Goal: Entertainment & Leisure: Browse casually

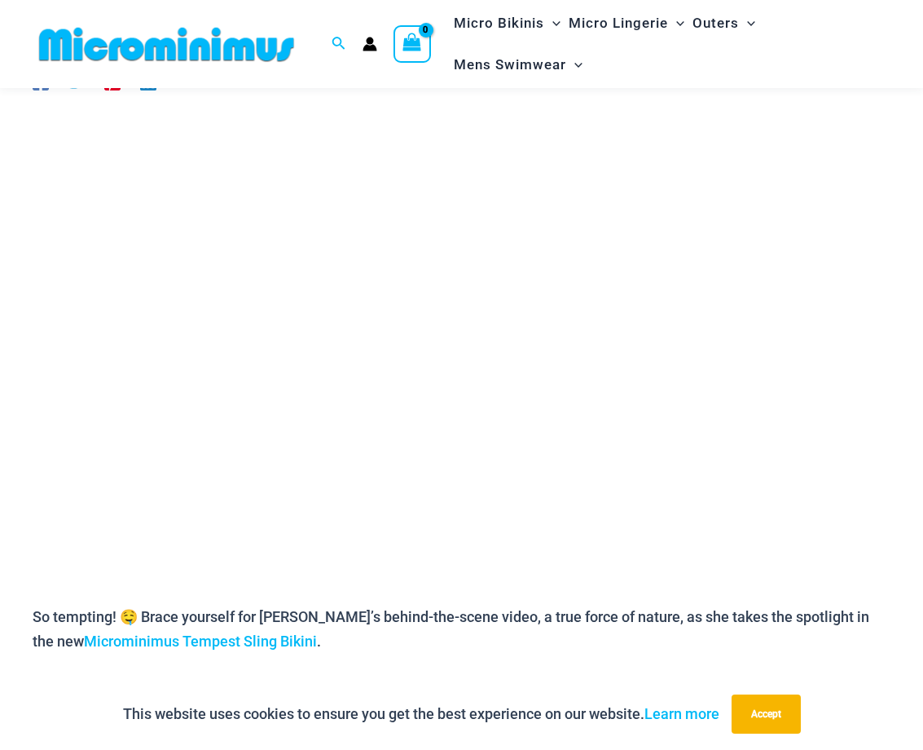
scroll to position [152, 0]
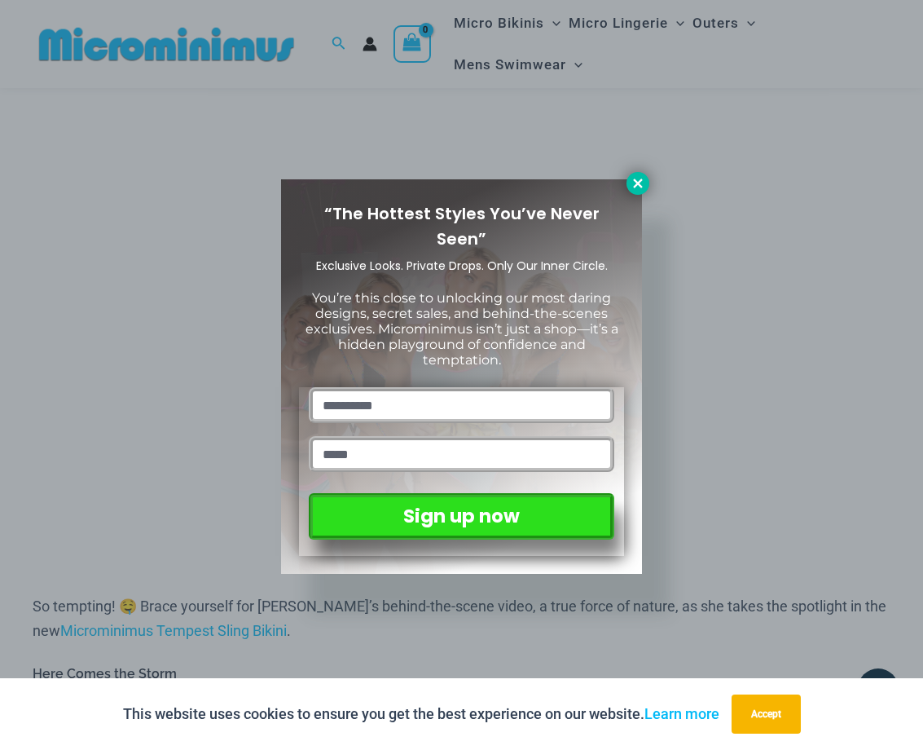
click at [636, 185] on icon at bounding box center [637, 182] width 9 height 9
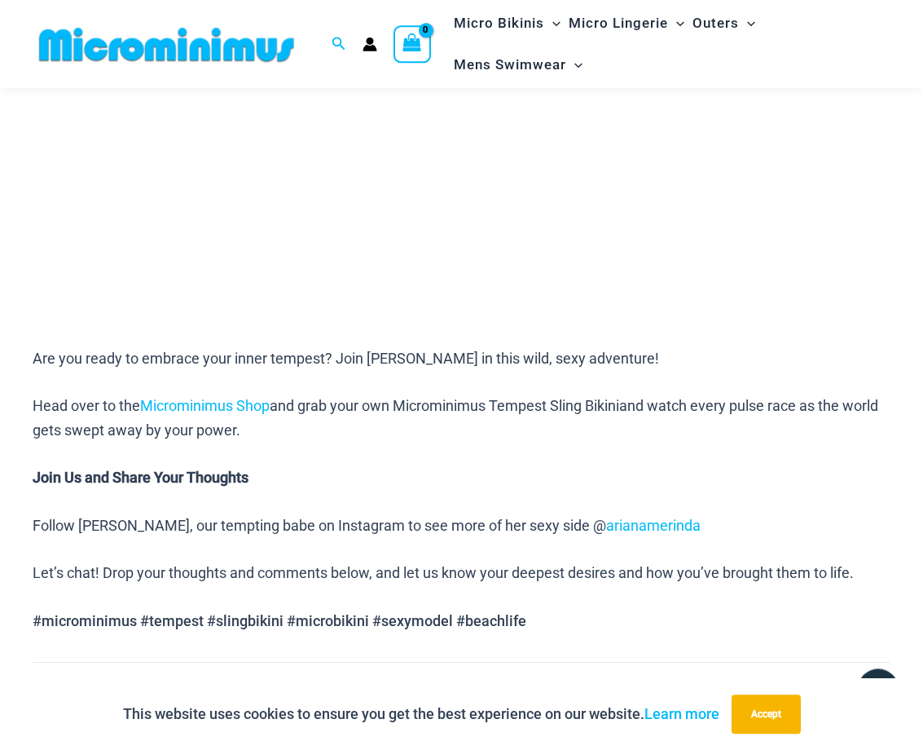
scroll to position [1815, 0]
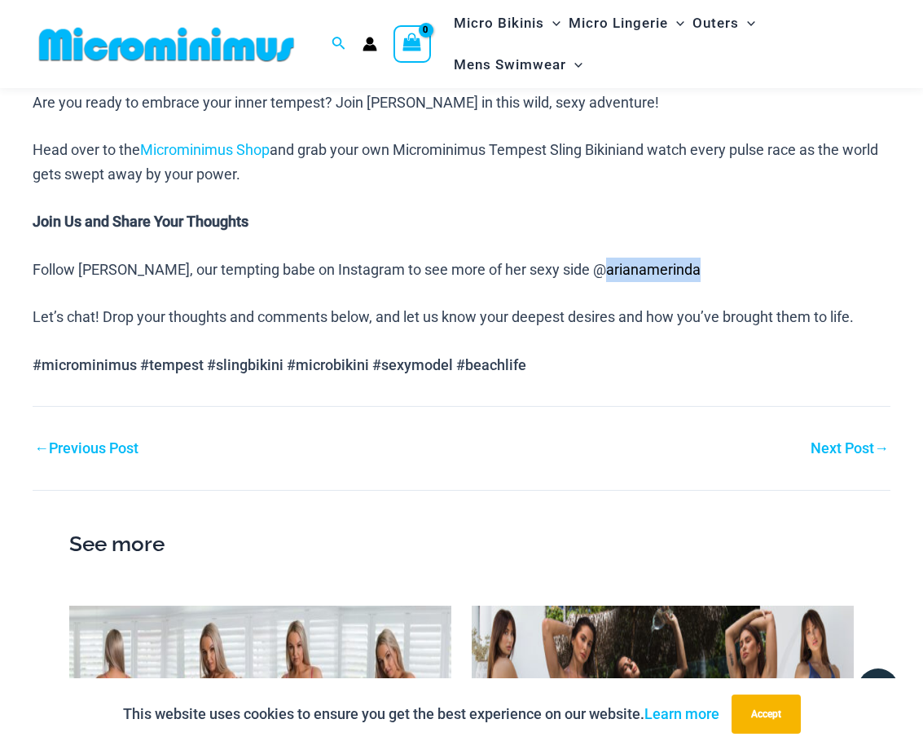
drag, startPoint x: 653, startPoint y: 271, endPoint x: 544, endPoint y: 281, distance: 109.7
copy span "arianamerinda"
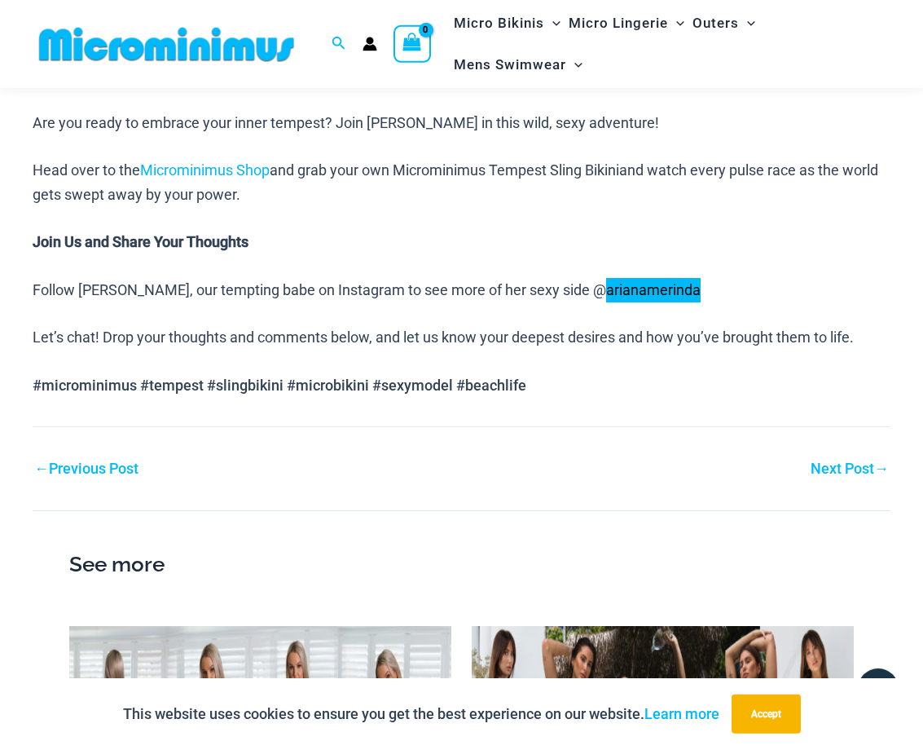
scroll to position [1981, 0]
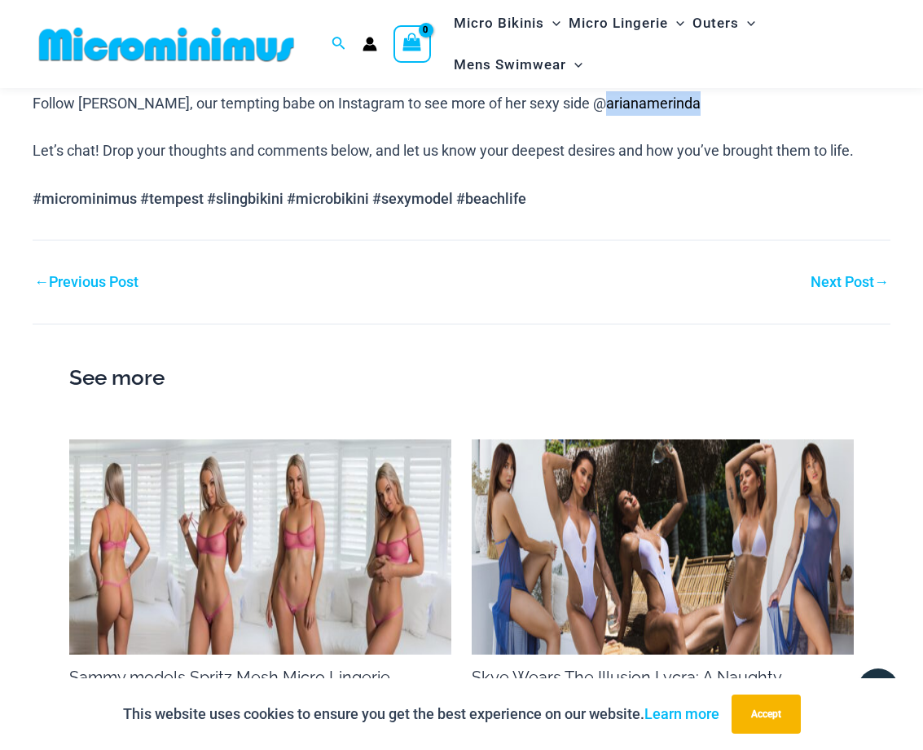
click at [828, 278] on link "Next Post →" at bounding box center [850, 282] width 78 height 15
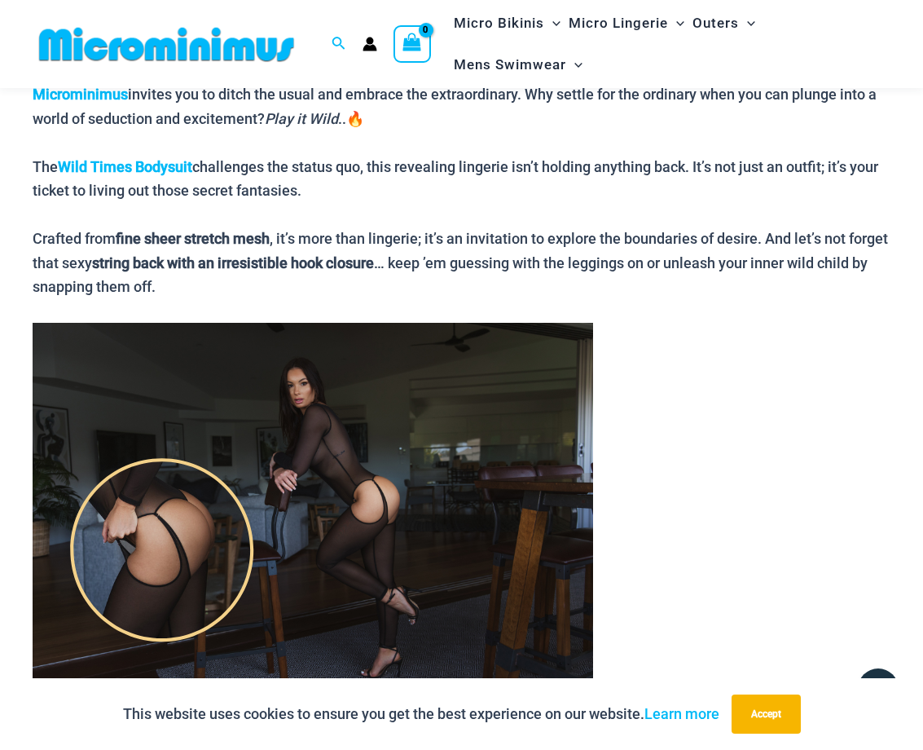
scroll to position [1646, 0]
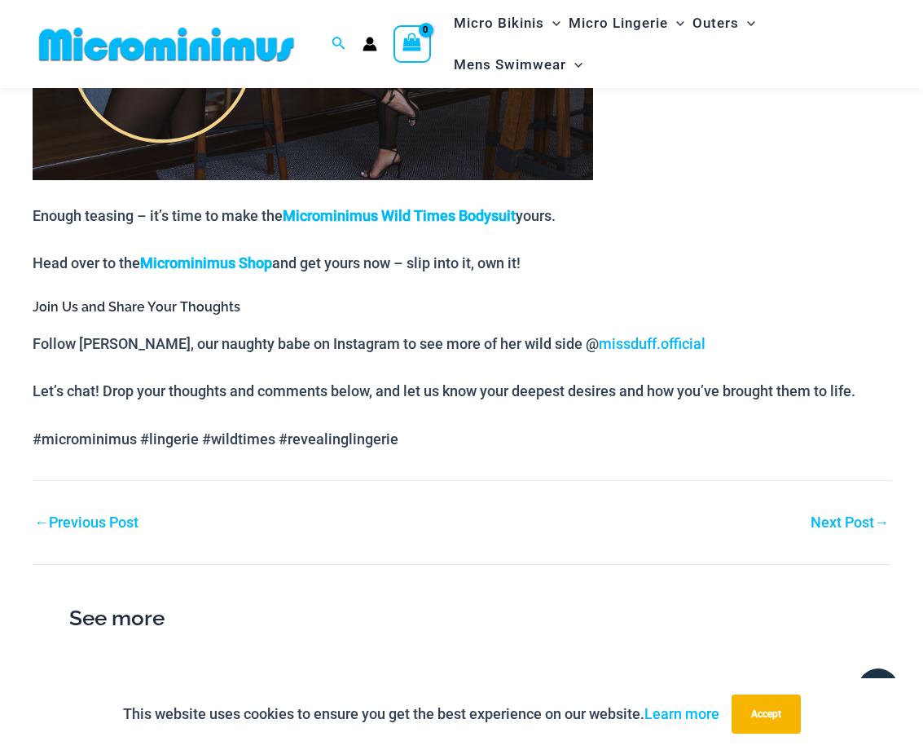
click at [853, 515] on link "Next Post →" at bounding box center [850, 522] width 78 height 15
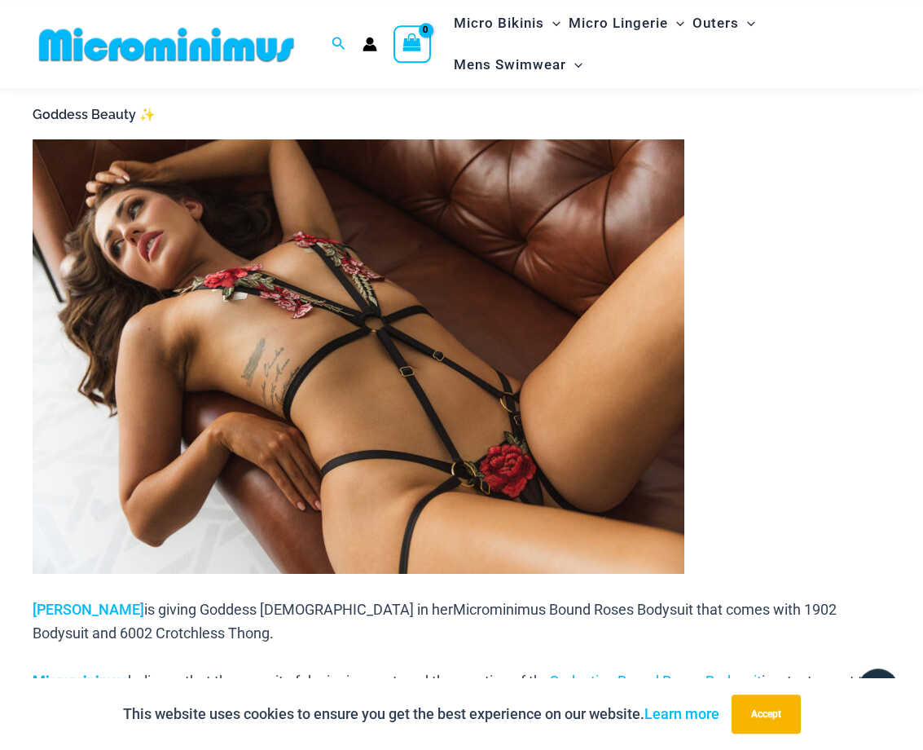
scroll to position [816, 0]
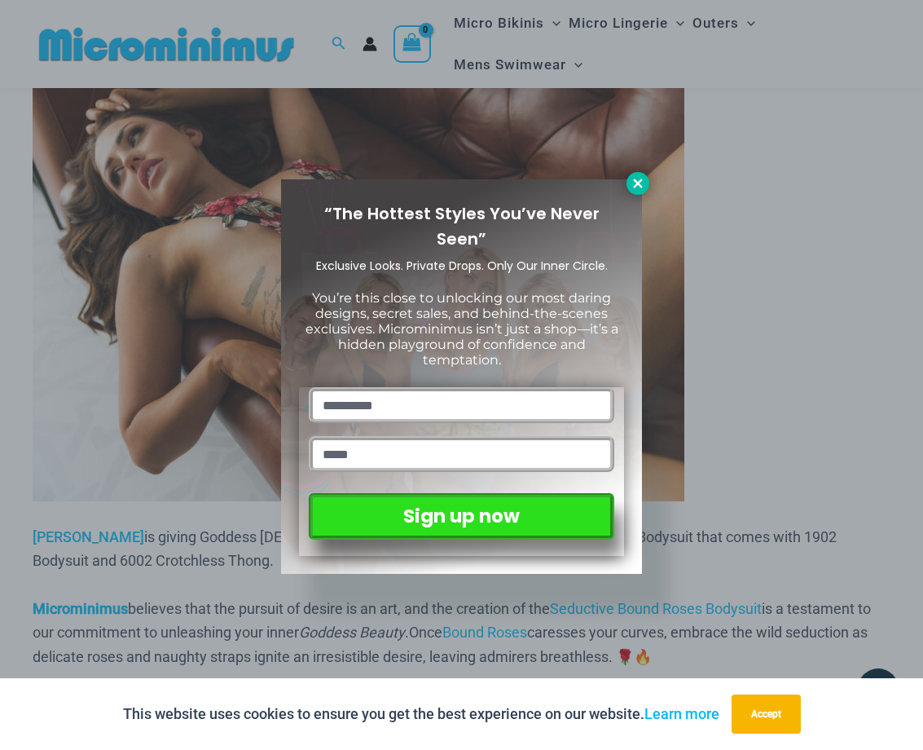
click at [637, 187] on icon at bounding box center [638, 183] width 15 height 15
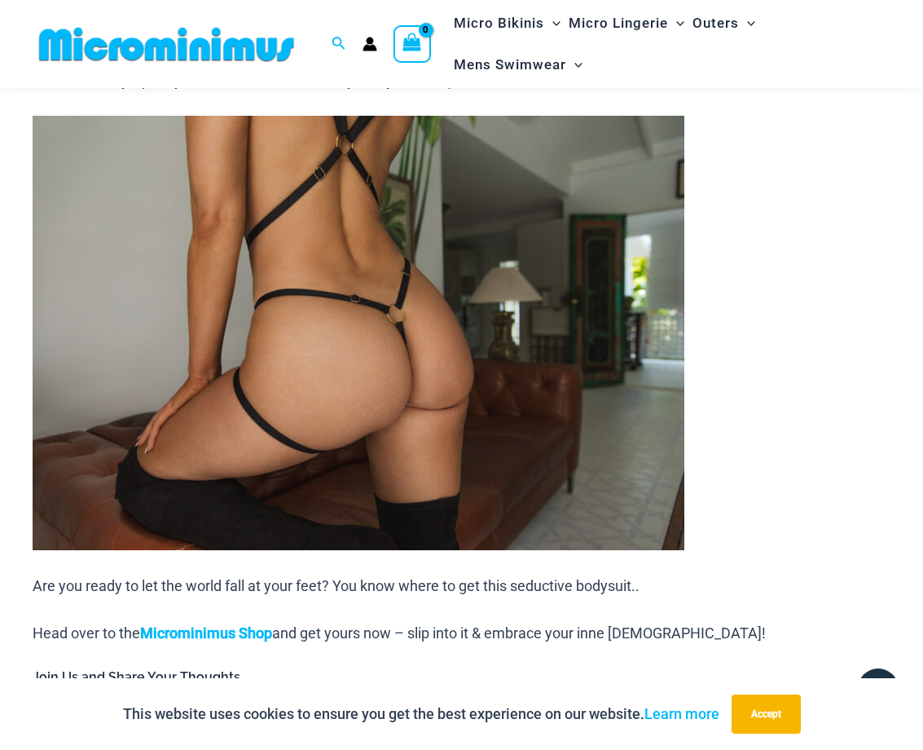
scroll to position [2811, 0]
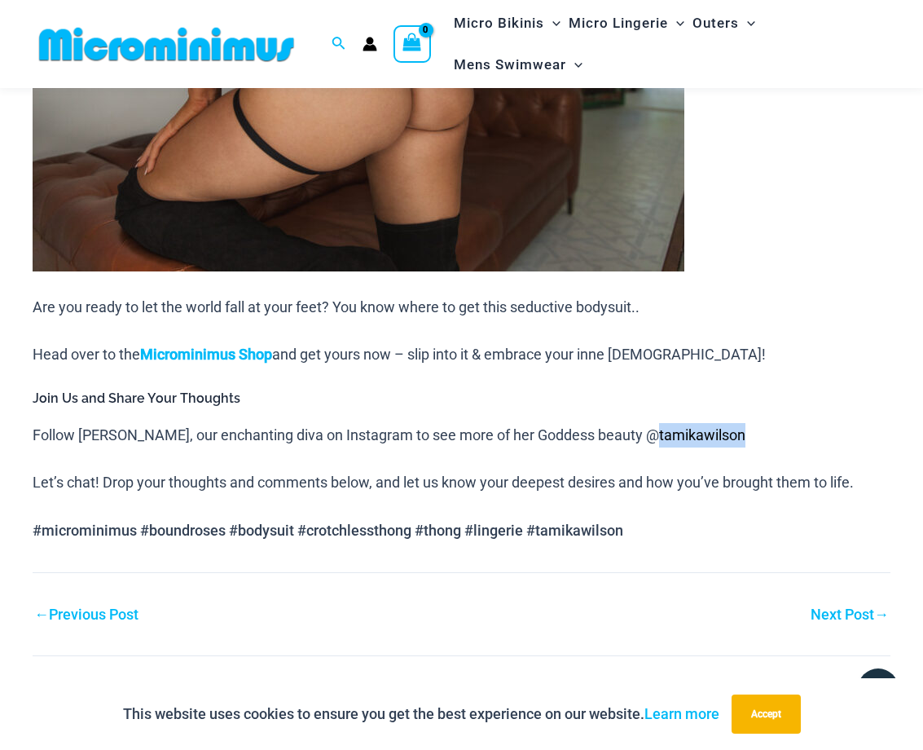
drag, startPoint x: 707, startPoint y: 407, endPoint x: 600, endPoint y: 420, distance: 107.6
copy span "tamikawilson"
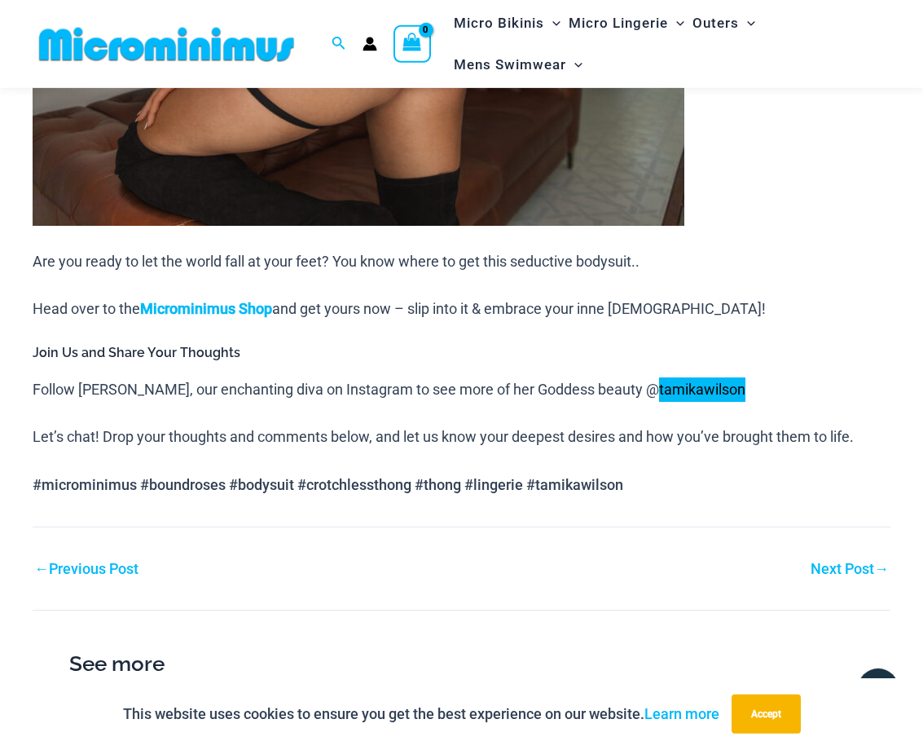
scroll to position [2894, 0]
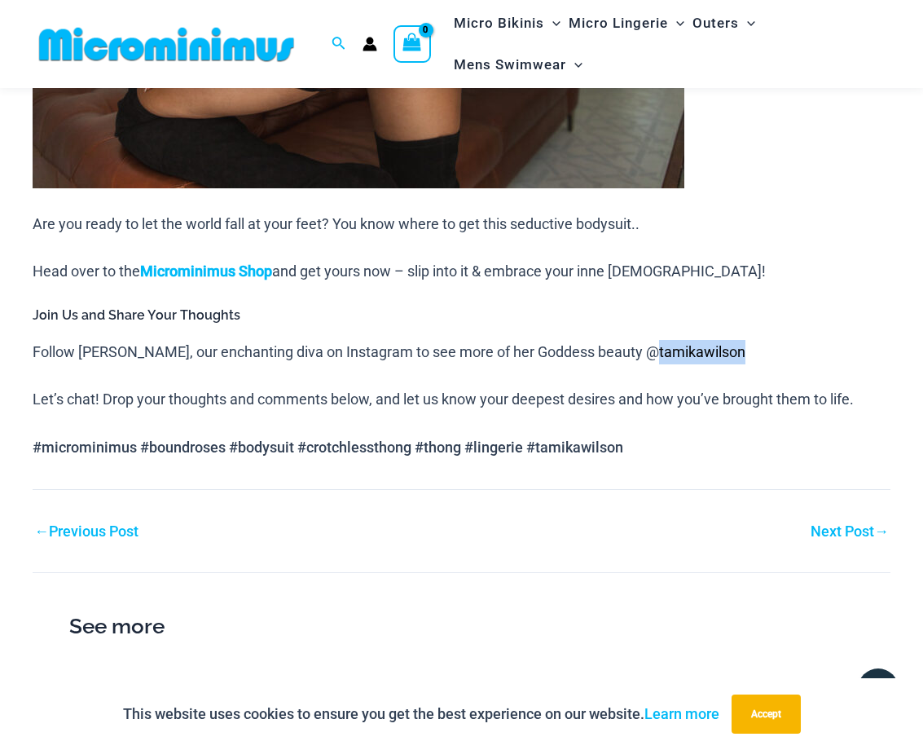
click at [854, 524] on link "Next Post →" at bounding box center [850, 531] width 78 height 15
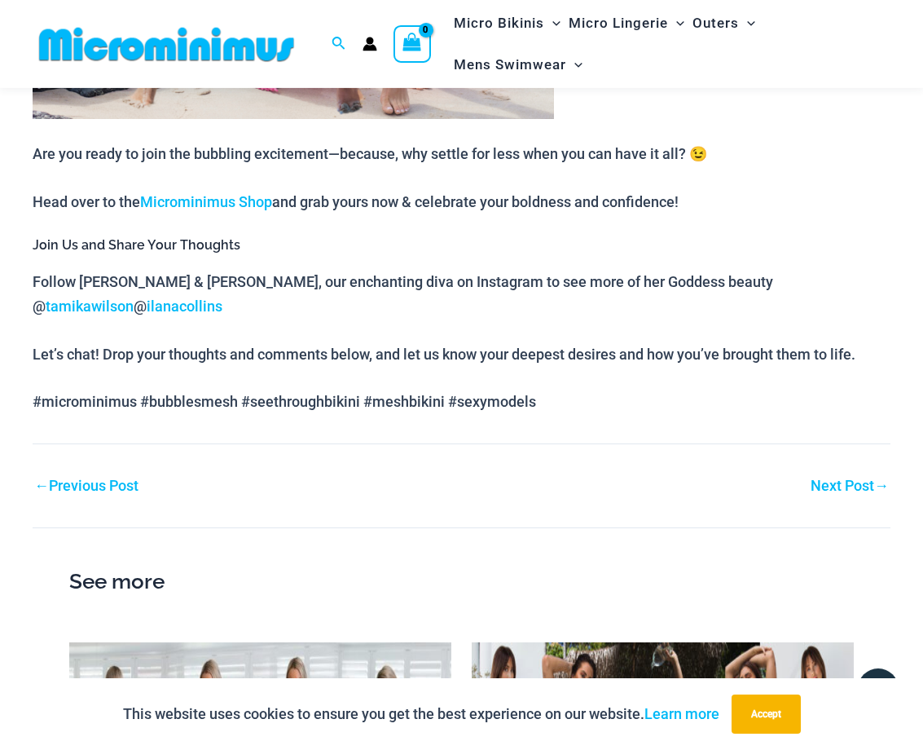
scroll to position [2065, 0]
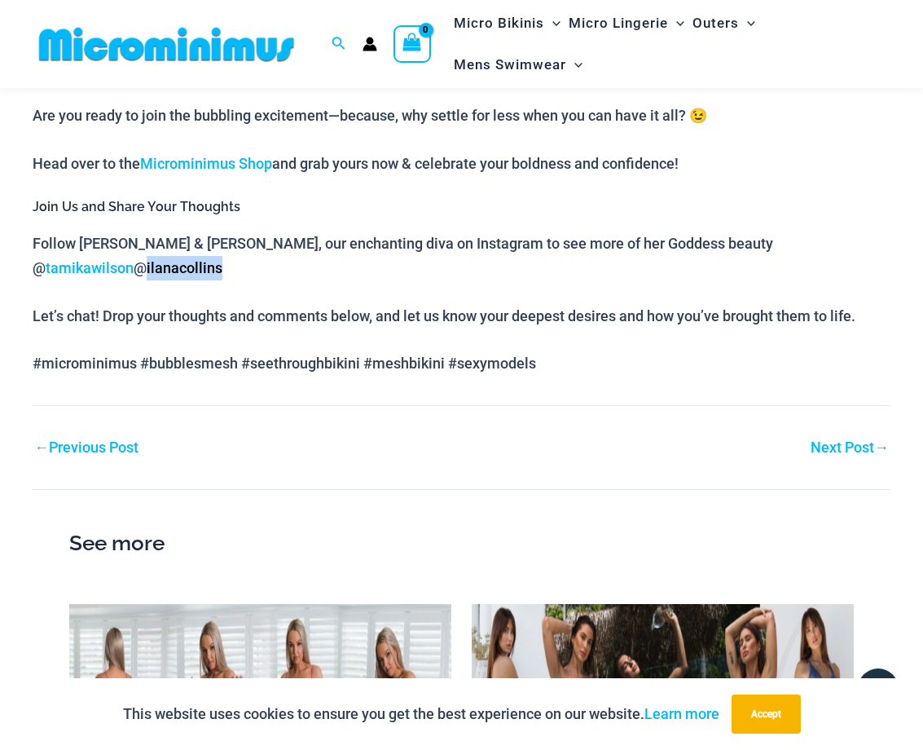
drag, startPoint x: 844, startPoint y: 214, endPoint x: 756, endPoint y: 230, distance: 89.5
copy span "ilanacollins"
click at [838, 440] on link "Next Post →" at bounding box center [850, 447] width 78 height 15
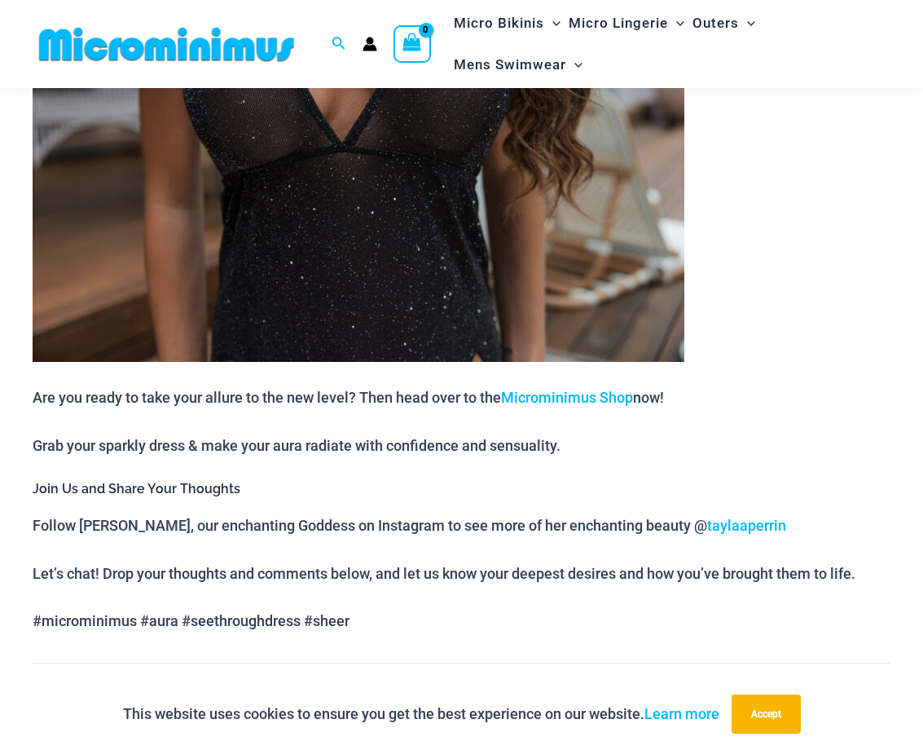
scroll to position [2063, 0]
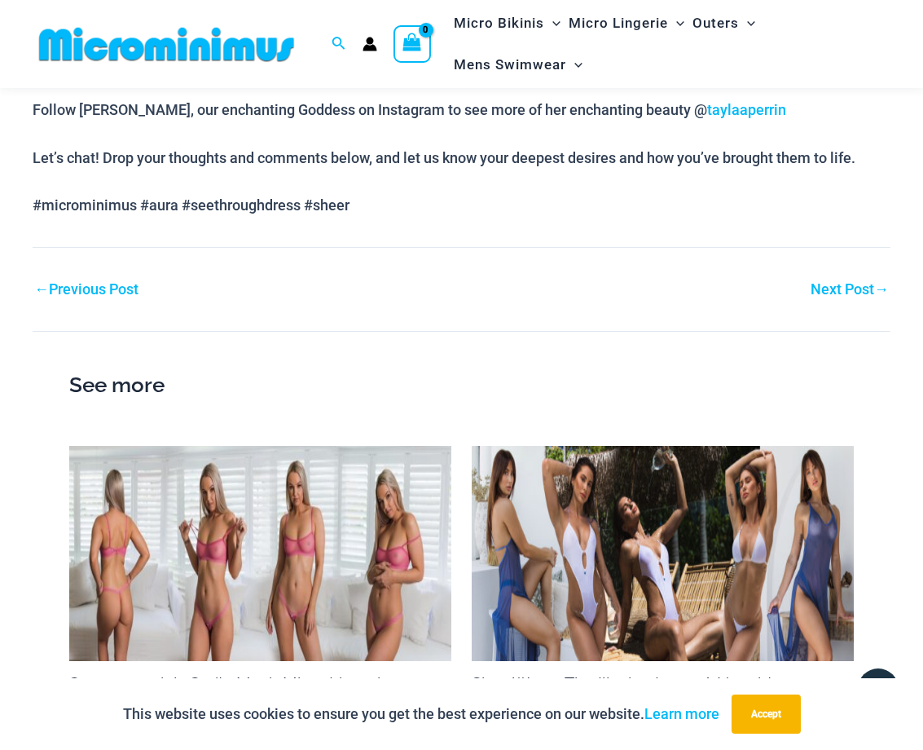
click at [836, 290] on link "Next Post →" at bounding box center [850, 289] width 78 height 15
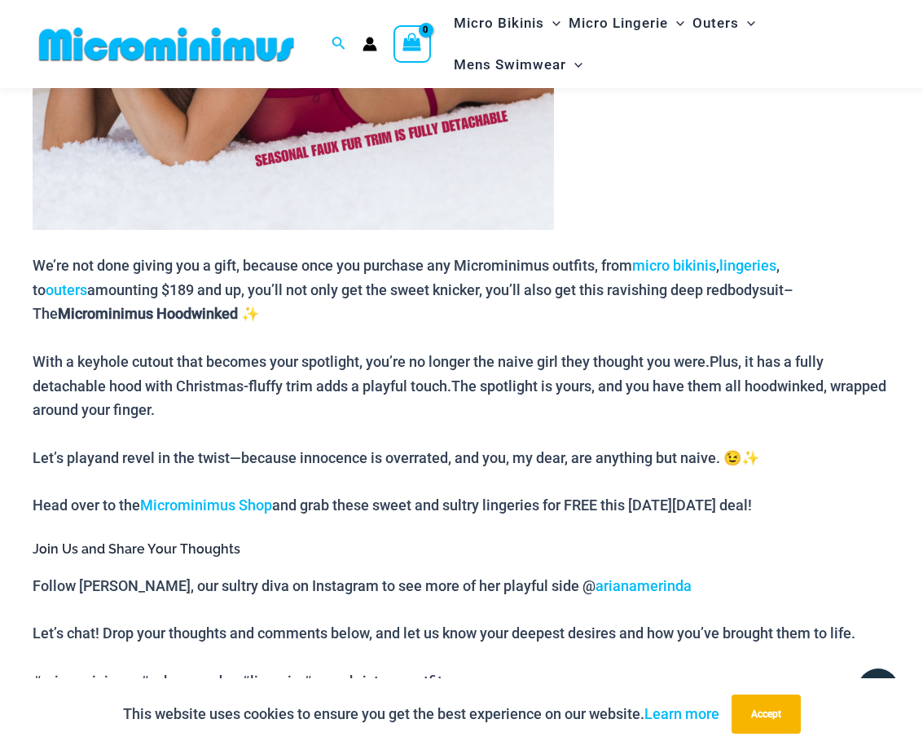
scroll to position [2743, 0]
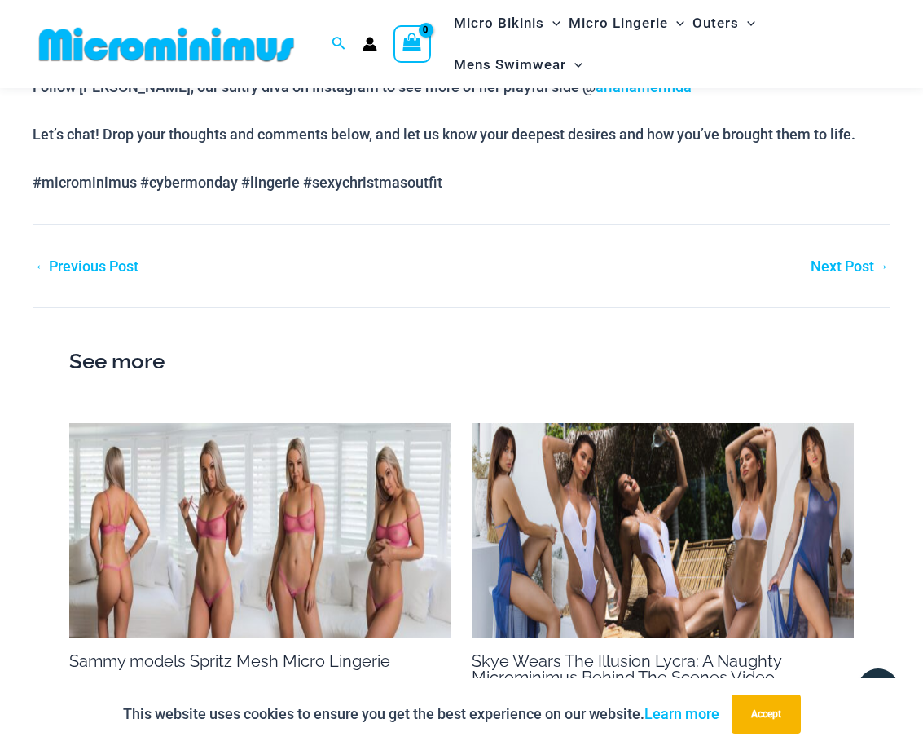
click at [840, 263] on link "Next Post →" at bounding box center [850, 266] width 78 height 15
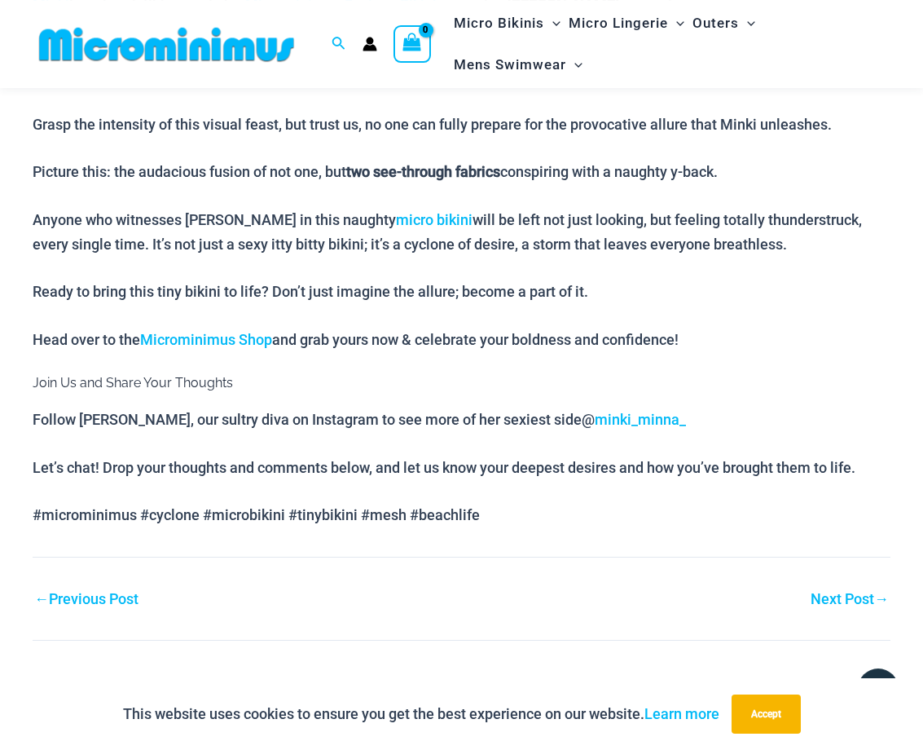
scroll to position [1647, 0]
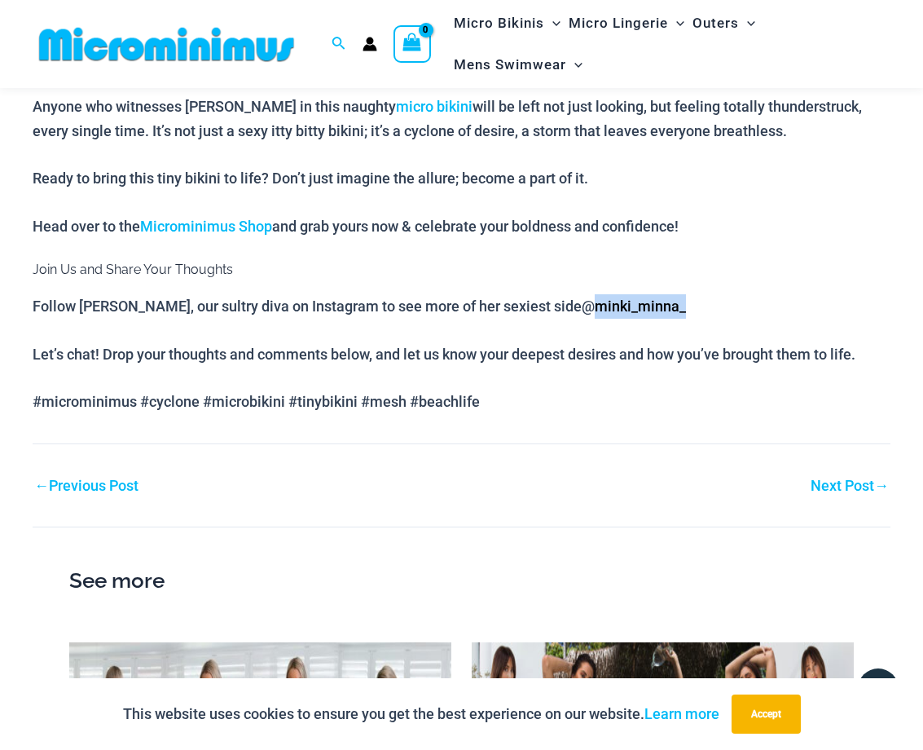
drag, startPoint x: 630, startPoint y: 310, endPoint x: 525, endPoint y: 315, distance: 105.3
click at [525, 315] on p "Follow Minki, our sultry diva on Instagram to see more of her sexiest side @ mi…" at bounding box center [462, 306] width 858 height 24
copy span "minki_minna_"
click at [858, 487] on link "Next Post →" at bounding box center [850, 485] width 78 height 15
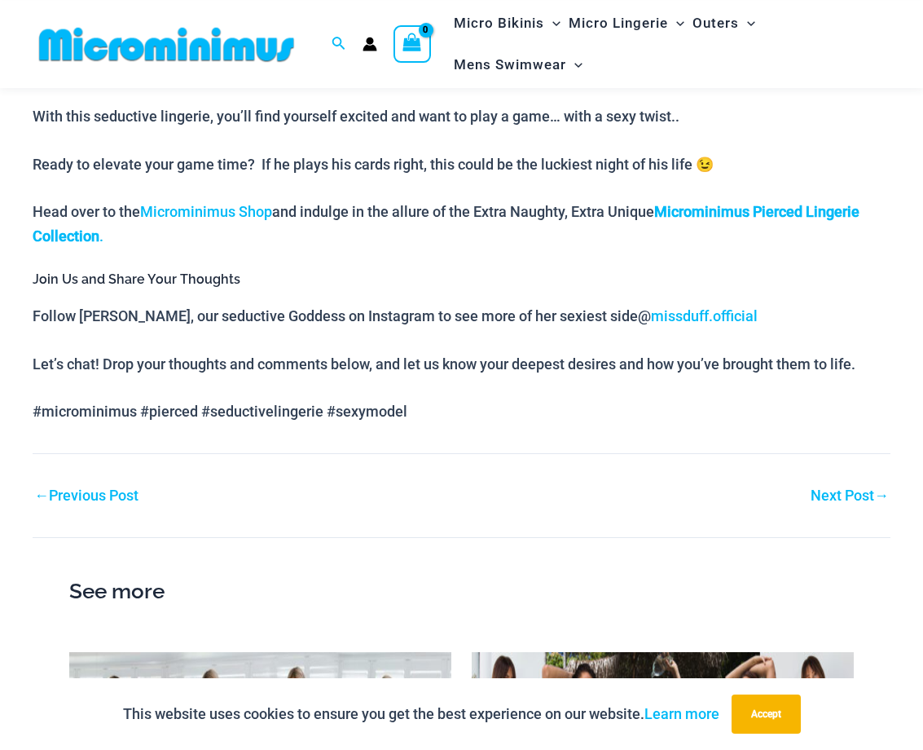
scroll to position [1247, 0]
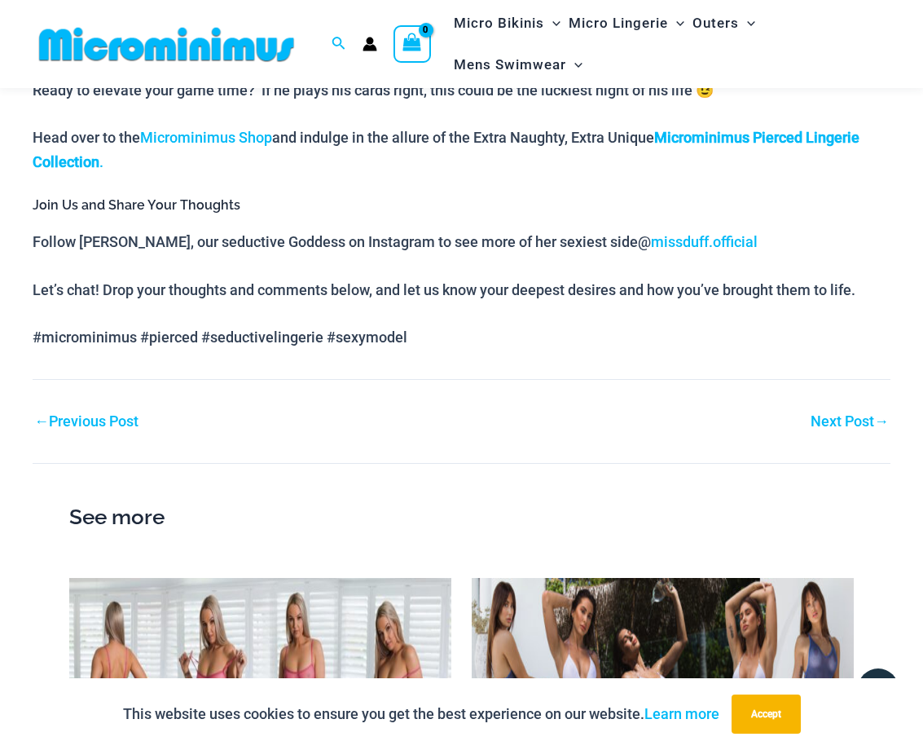
click at [846, 414] on link "Next Post →" at bounding box center [850, 421] width 78 height 15
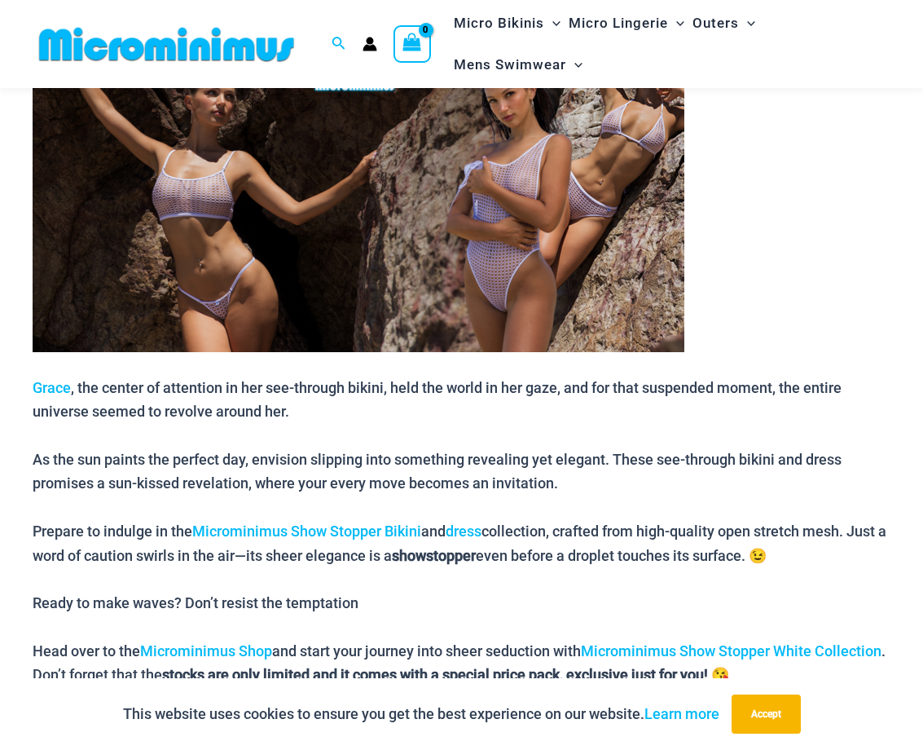
scroll to position [1231, 0]
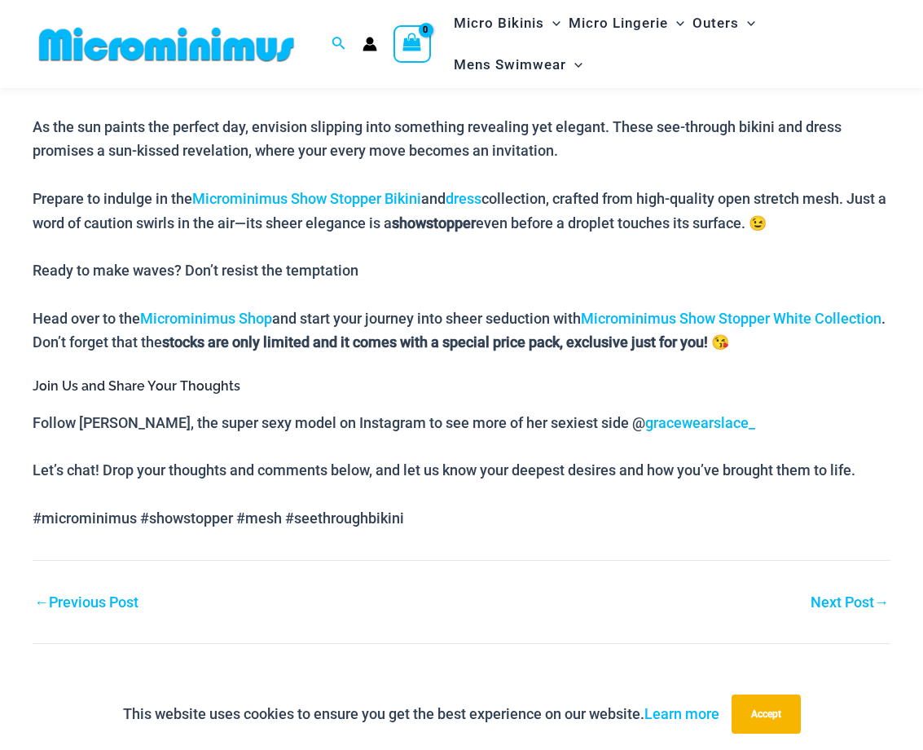
click at [838, 595] on link "Next Post →" at bounding box center [850, 602] width 78 height 15
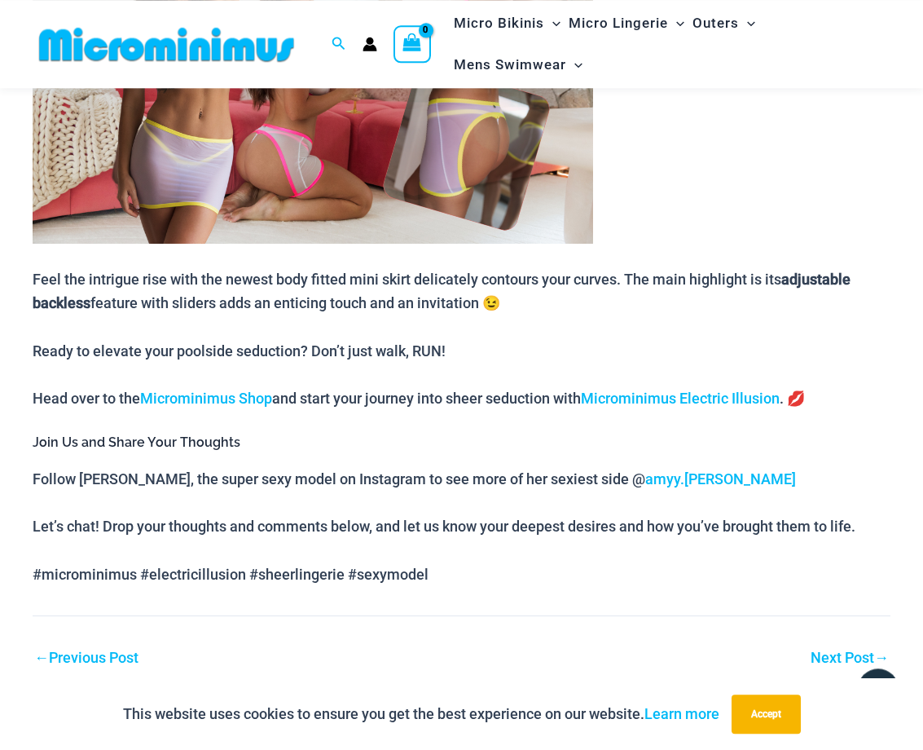
scroll to position [1647, 0]
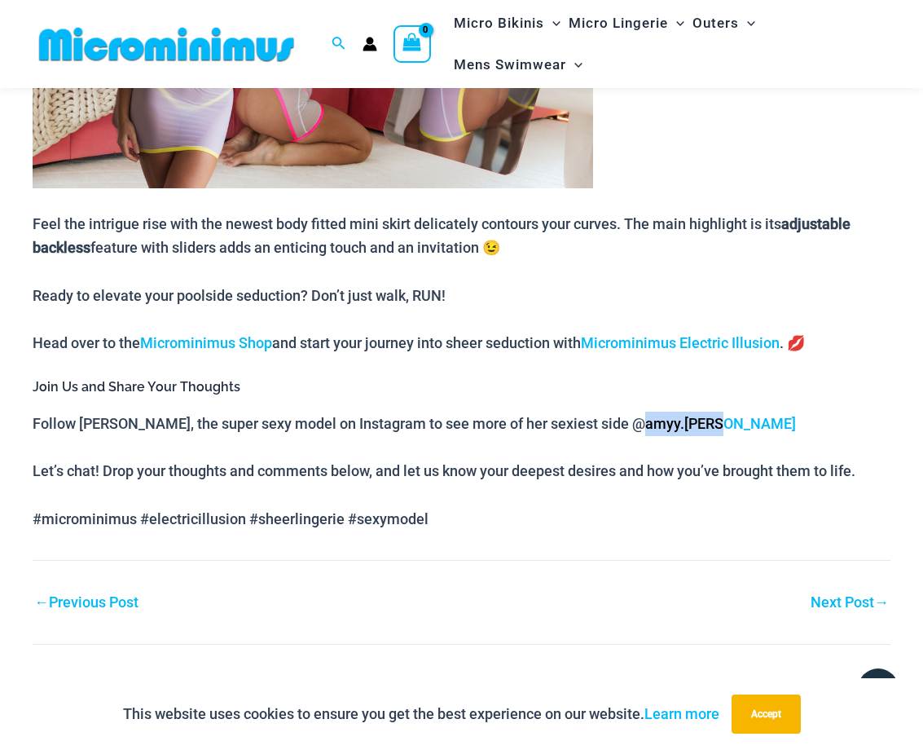
drag, startPoint x: 670, startPoint y: 421, endPoint x: 569, endPoint y: 439, distance: 102.8
copy link "amyy.dotti"
click at [816, 604] on link "Next Post →" at bounding box center [850, 602] width 78 height 15
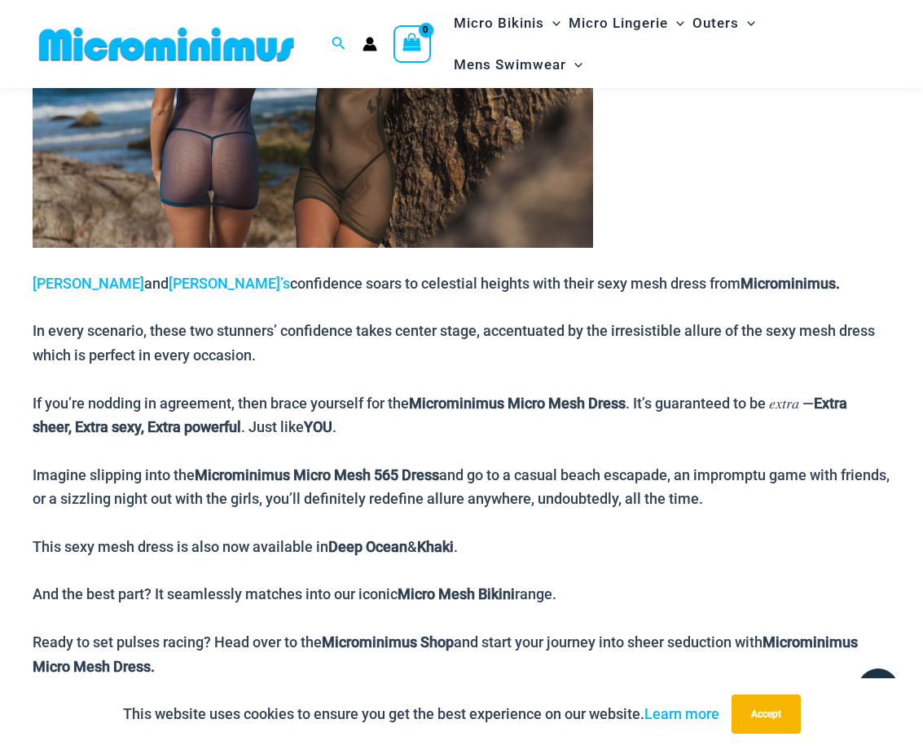
scroll to position [1399, 0]
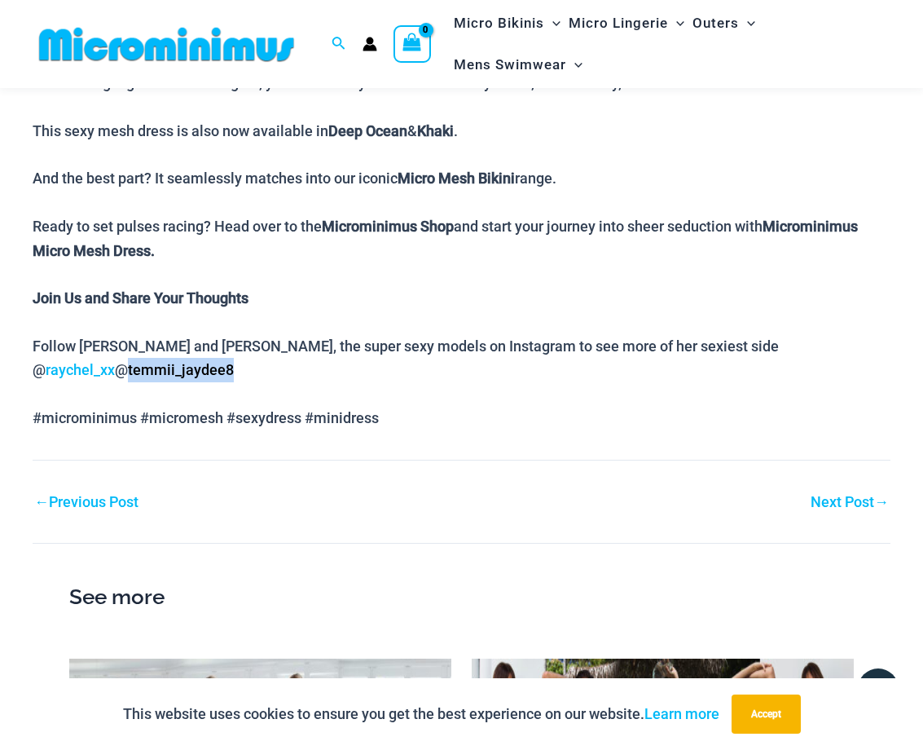
drag, startPoint x: 869, startPoint y: 350, endPoint x: 752, endPoint y: 364, distance: 117.4
copy link "temmii_jaydee8"
drag, startPoint x: 737, startPoint y: 349, endPoint x: 667, endPoint y: 365, distance: 72.0
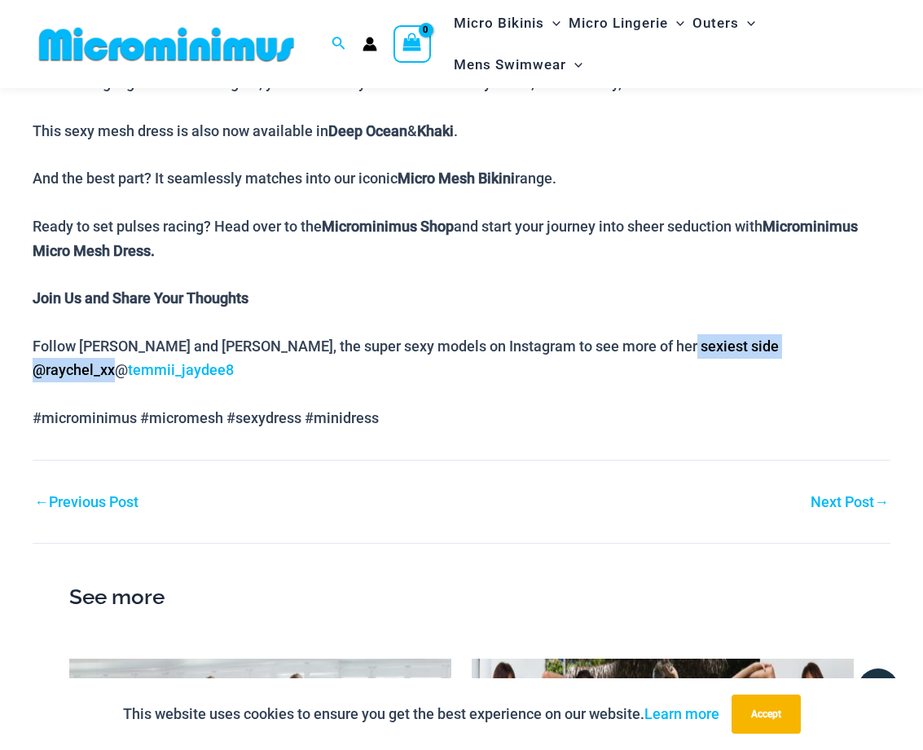
copy span "raychel_xx"
click at [833, 495] on link "Next Post →" at bounding box center [850, 502] width 78 height 15
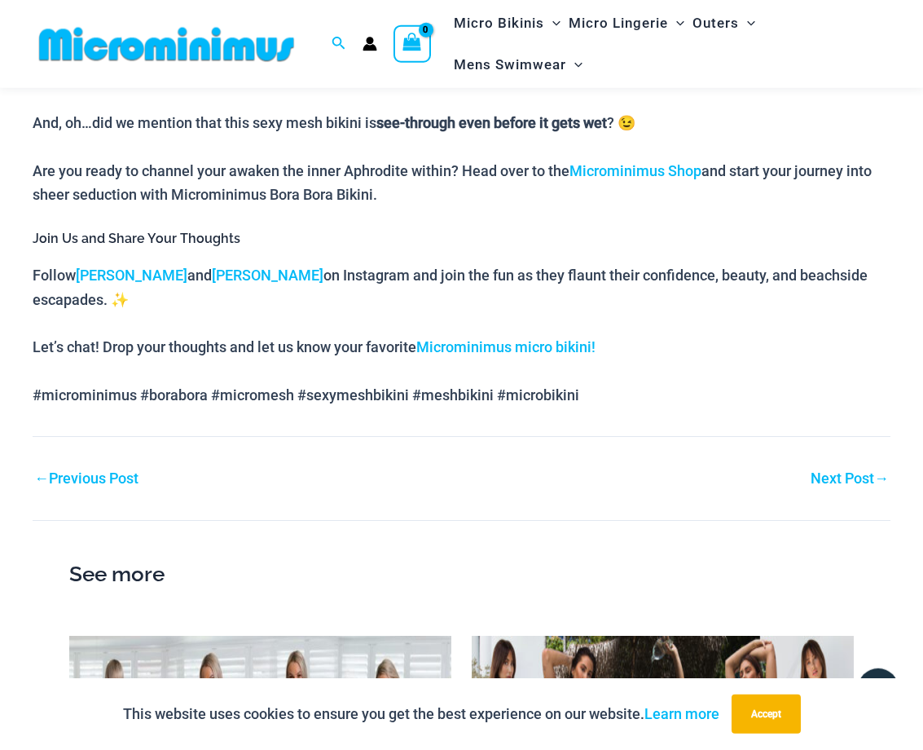
scroll to position [1413, 0]
click at [834, 470] on link "Next Post →" at bounding box center [850, 477] width 78 height 15
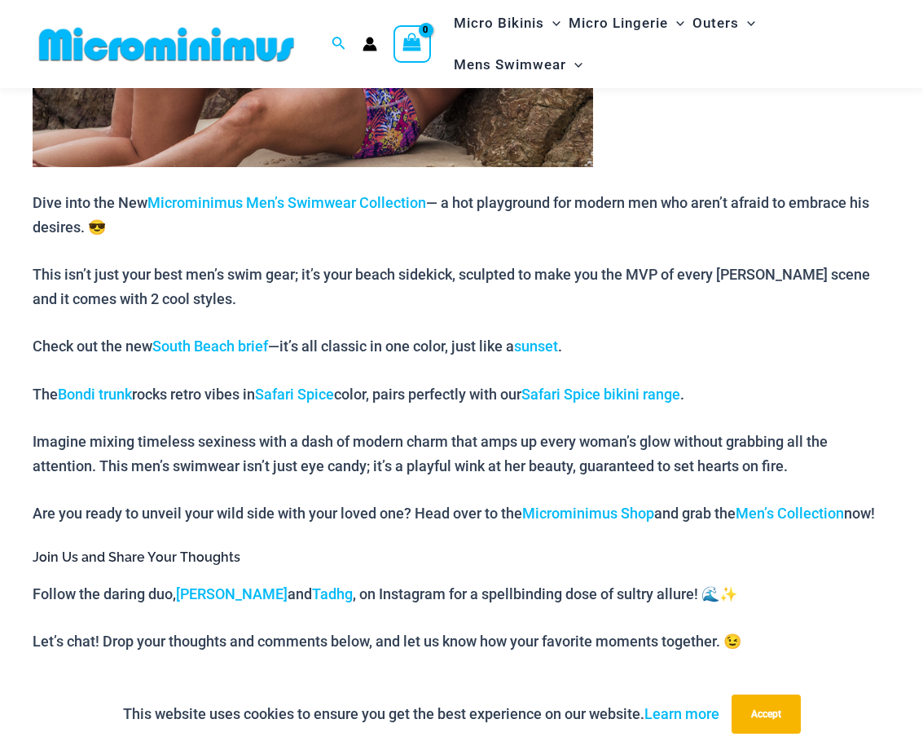
scroll to position [1397, 0]
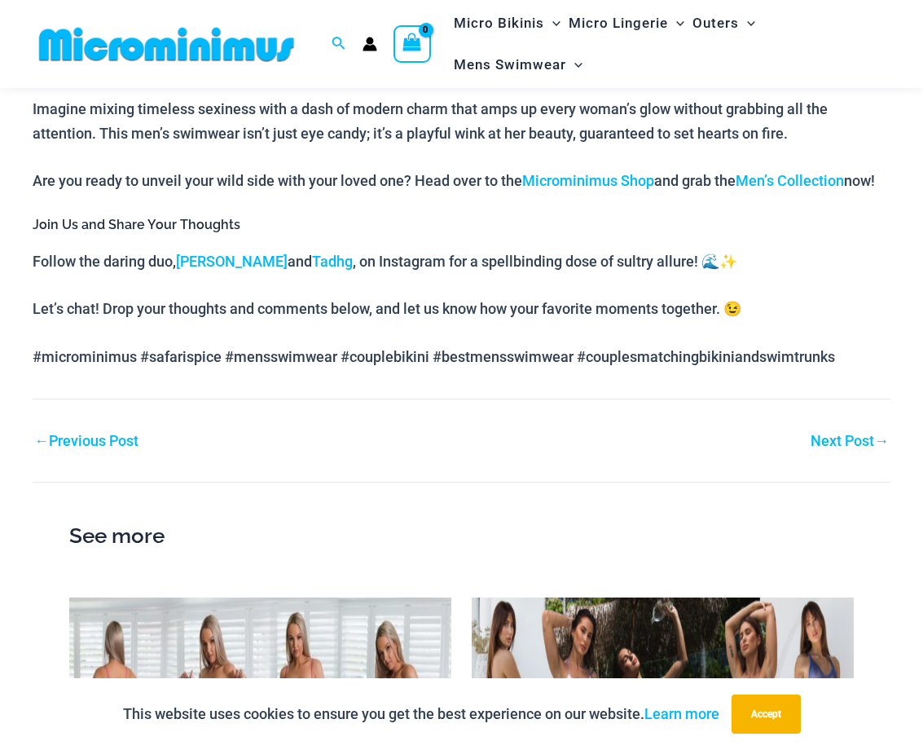
click at [832, 445] on link "Next Post →" at bounding box center [850, 441] width 78 height 15
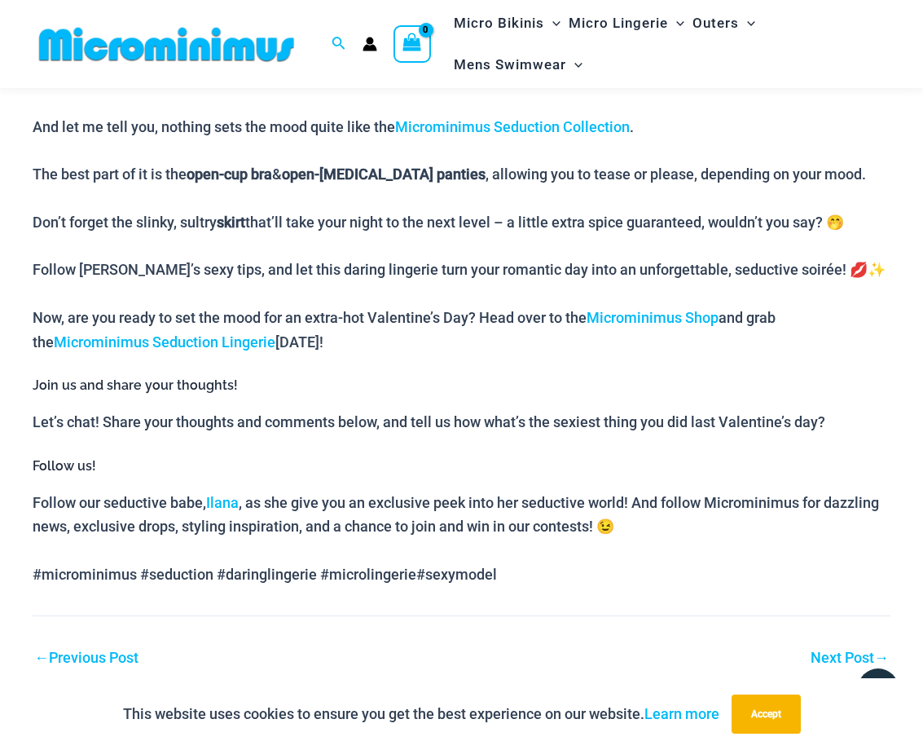
scroll to position [1397, 0]
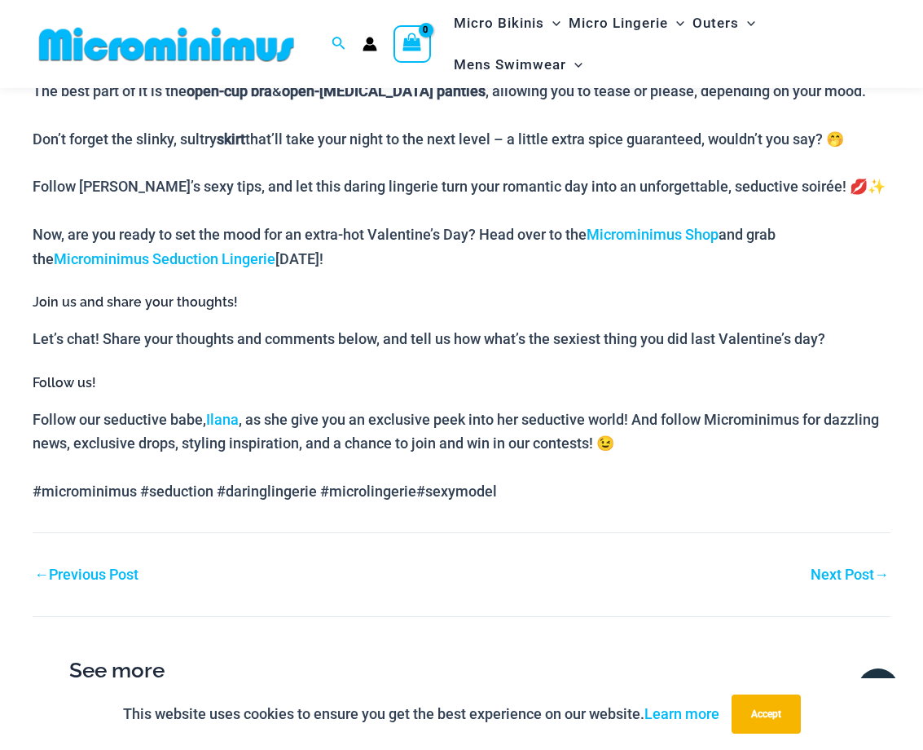
click at [851, 574] on link "Next Post →" at bounding box center [850, 574] width 78 height 15
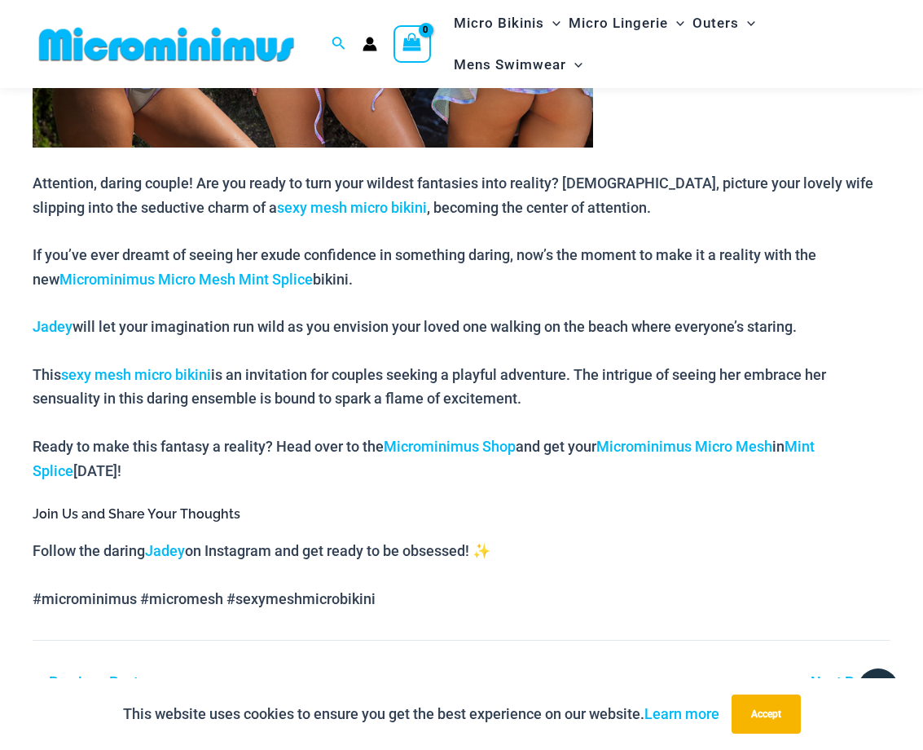
scroll to position [1316, 0]
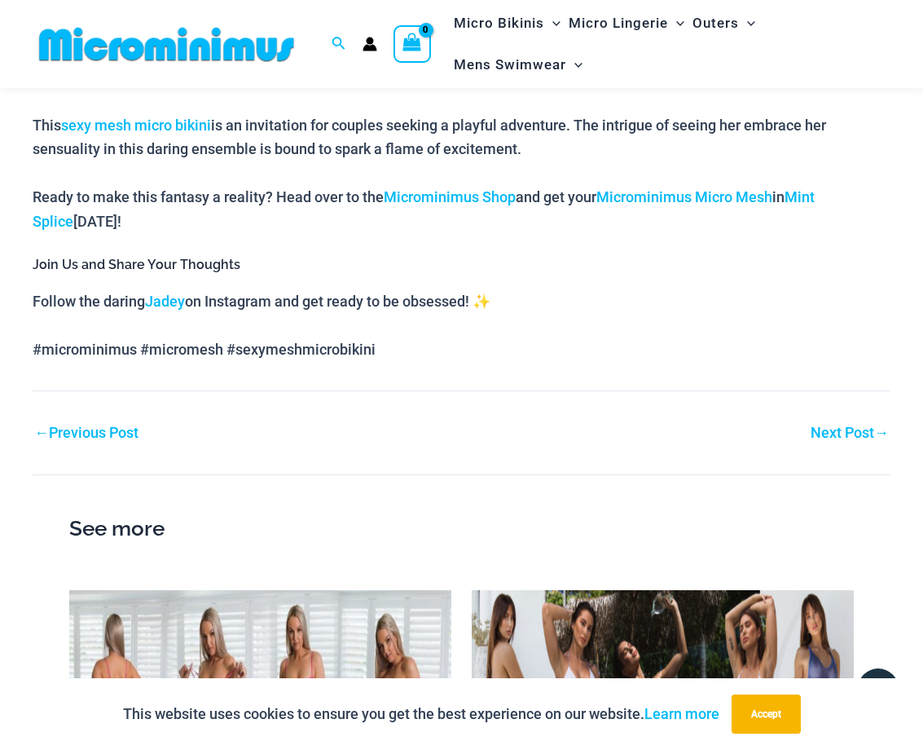
click at [823, 425] on link "Next Post →" at bounding box center [850, 432] width 78 height 15
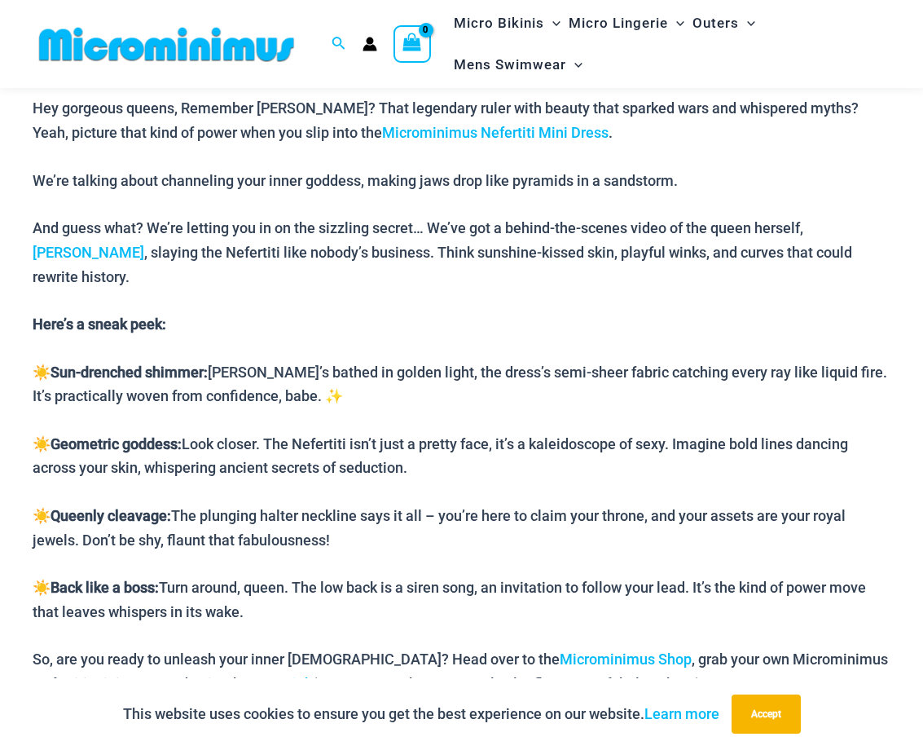
scroll to position [1564, 0]
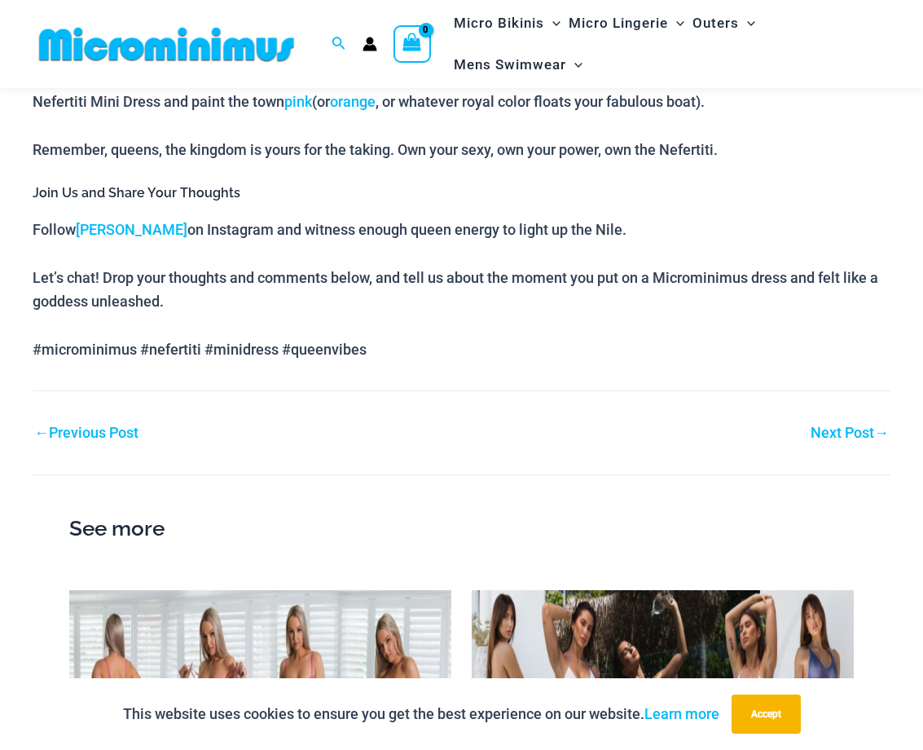
click at [844, 425] on link "Next Post →" at bounding box center [850, 432] width 78 height 15
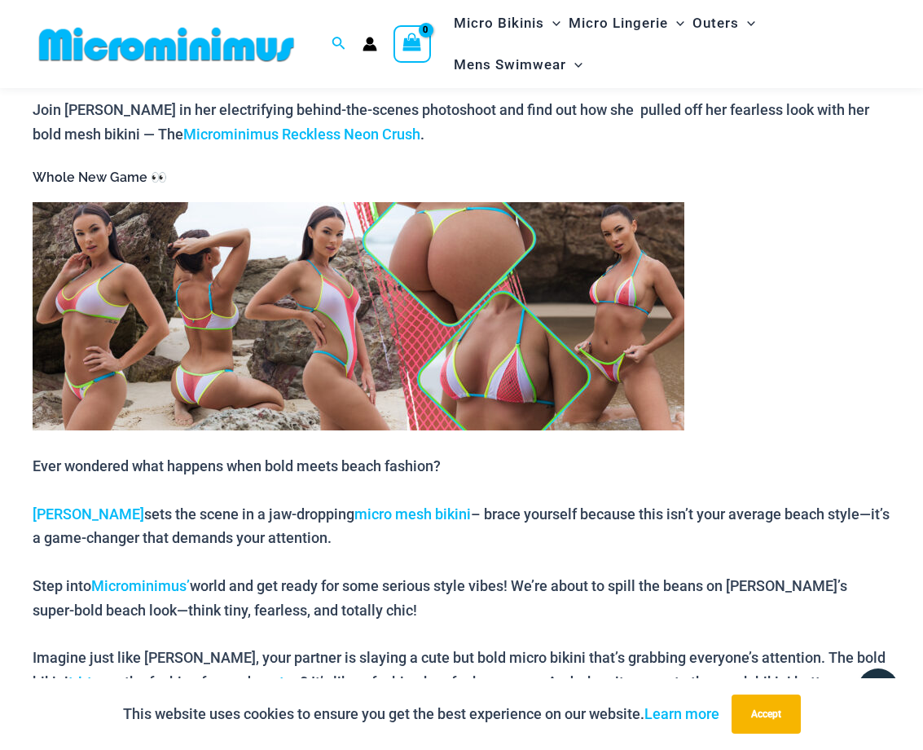
scroll to position [1231, 0]
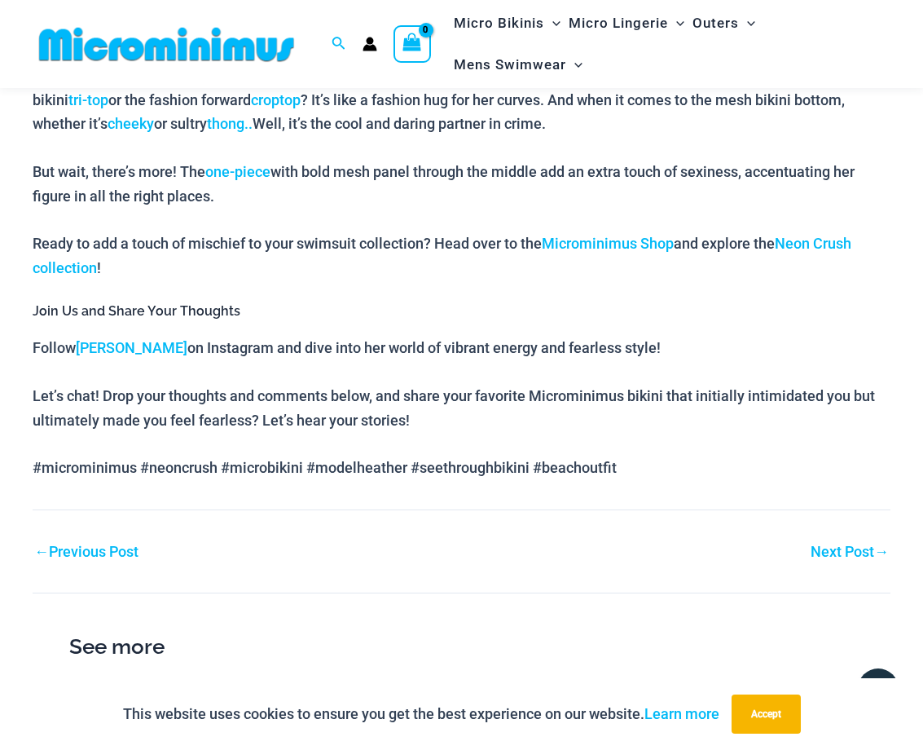
click at [860, 557] on link "Next Post →" at bounding box center [850, 551] width 78 height 15
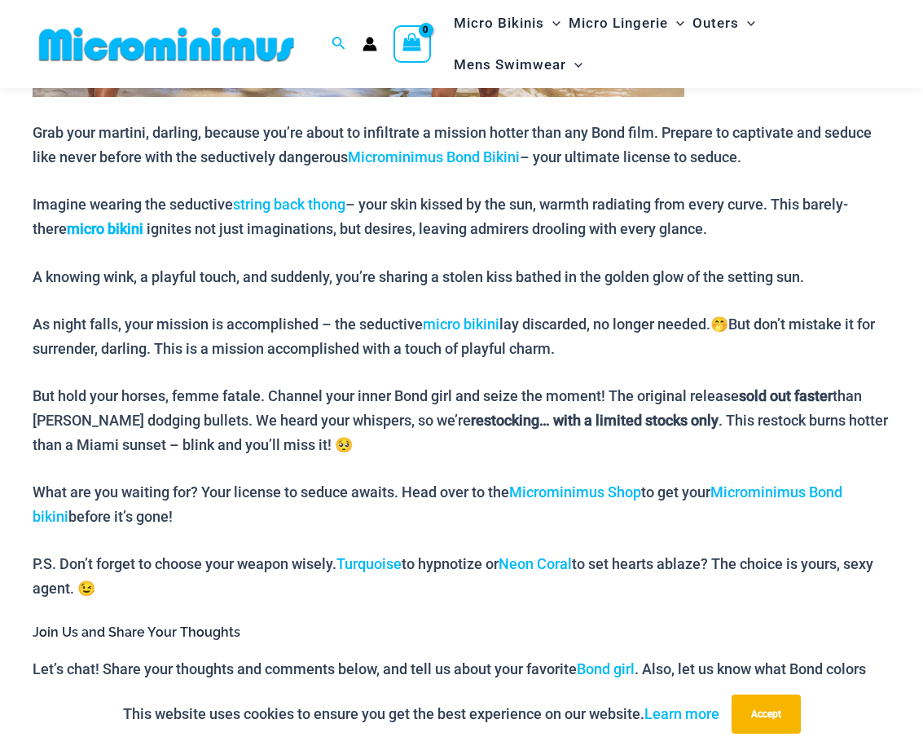
scroll to position [1398, 0]
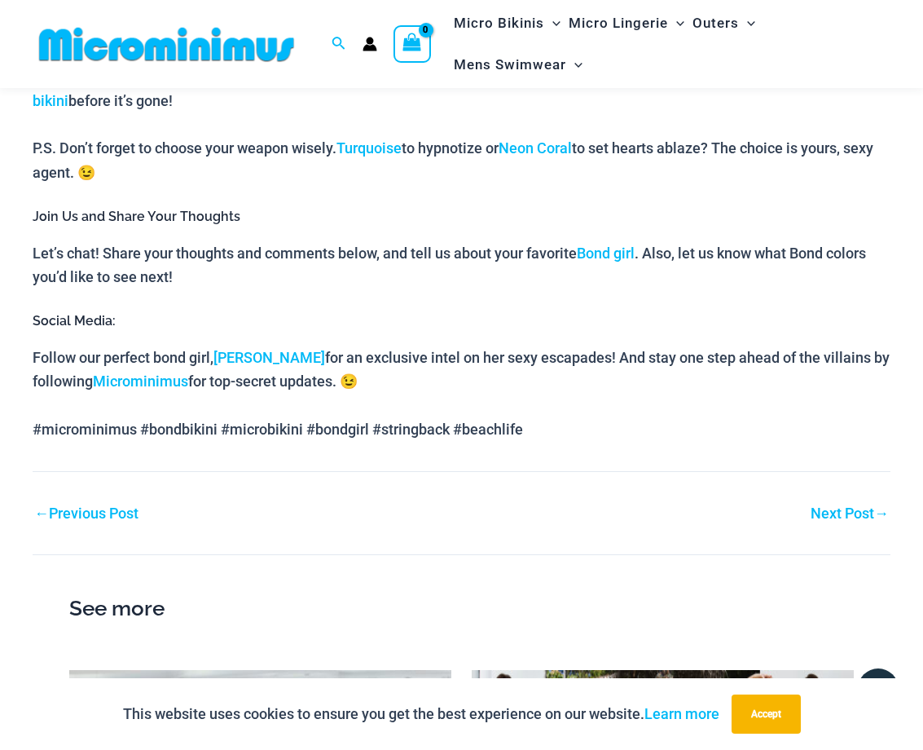
click at [831, 522] on div "Next Post →" at bounding box center [677, 513] width 430 height 24
click at [834, 511] on link "Next Post →" at bounding box center [850, 513] width 78 height 15
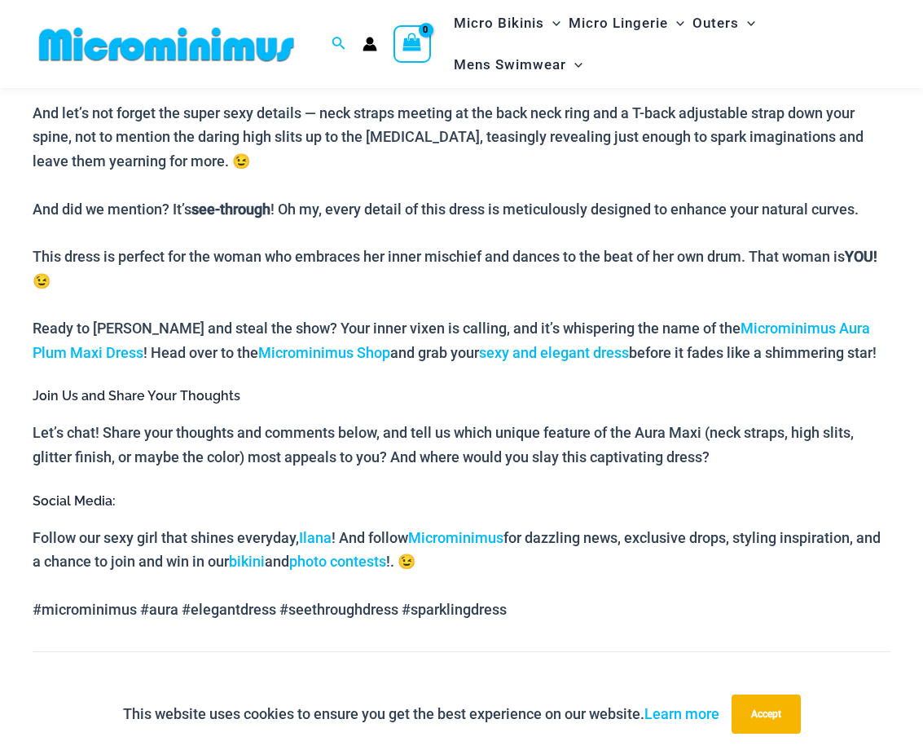
scroll to position [1646, 0]
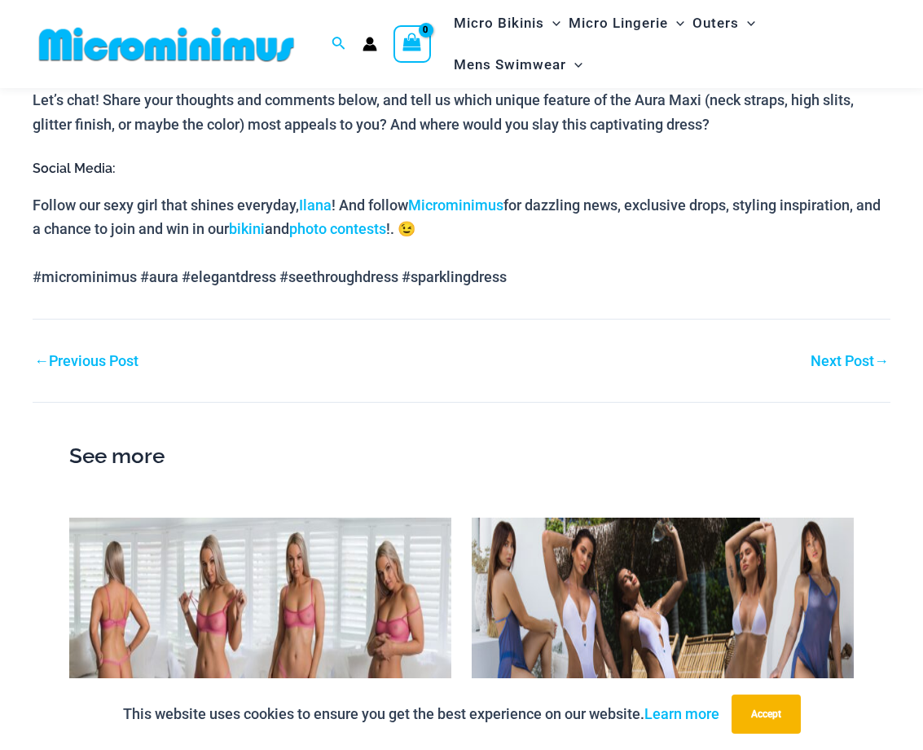
click at [825, 359] on link "Next Post →" at bounding box center [850, 361] width 78 height 15
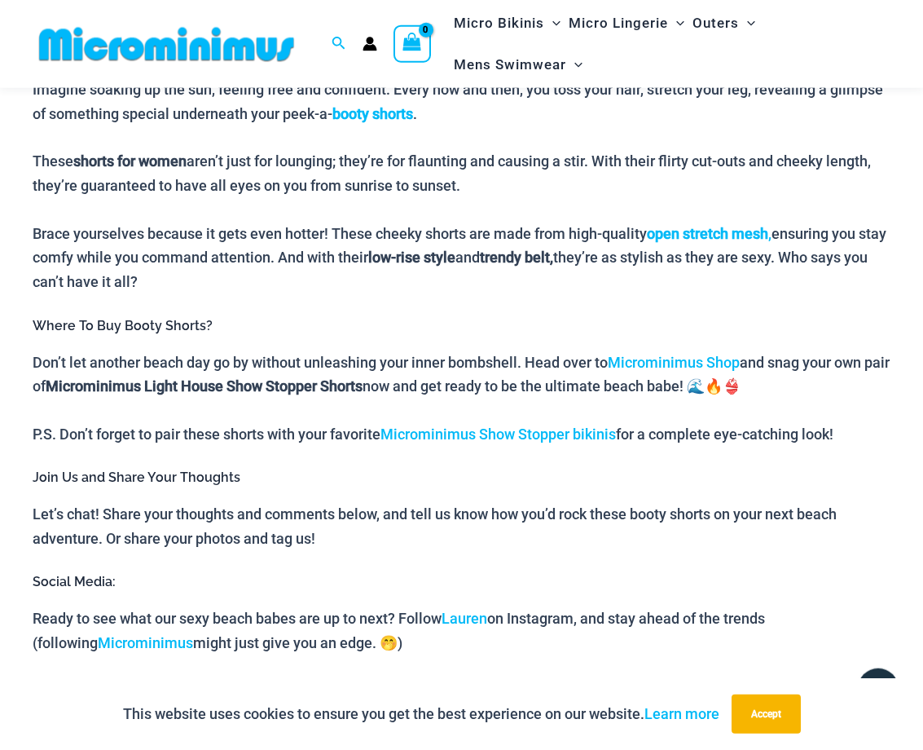
scroll to position [1398, 0]
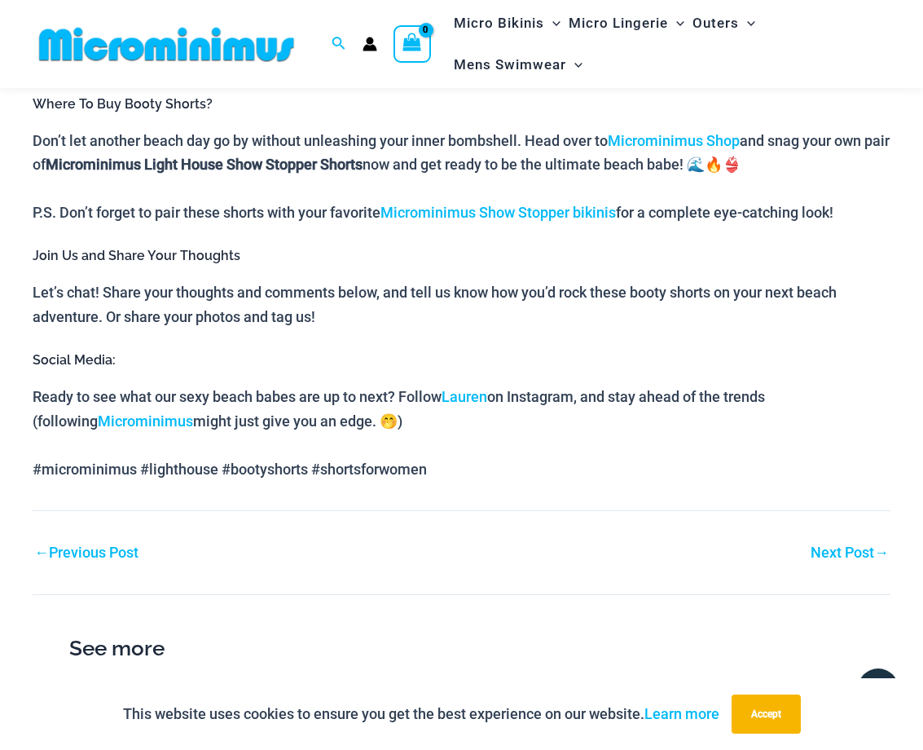
click at [854, 545] on link "Next Post →" at bounding box center [850, 552] width 78 height 15
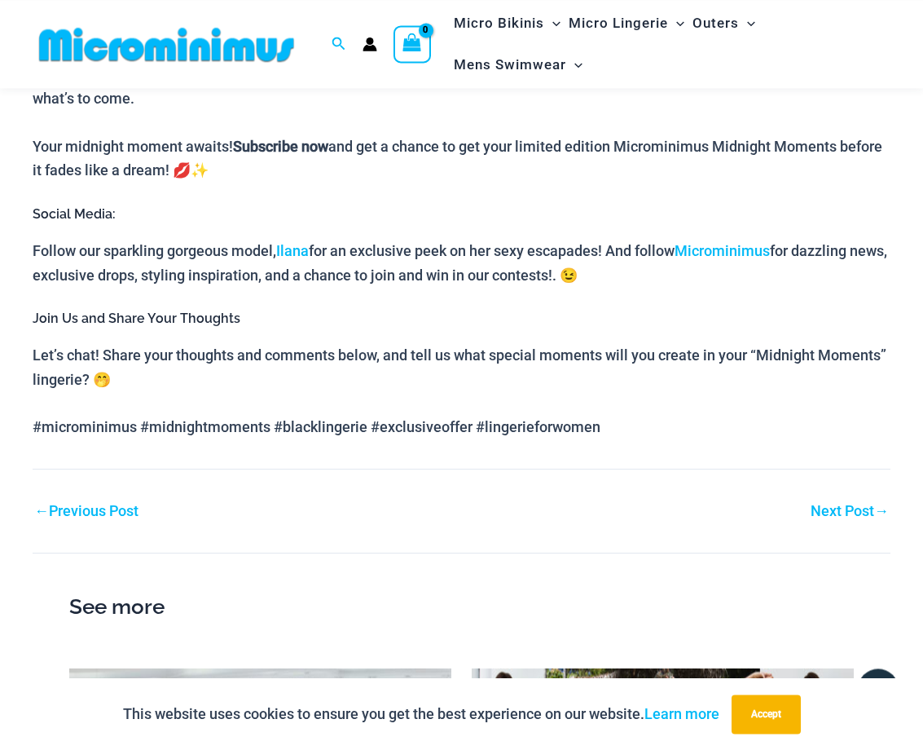
scroll to position [1984, 0]
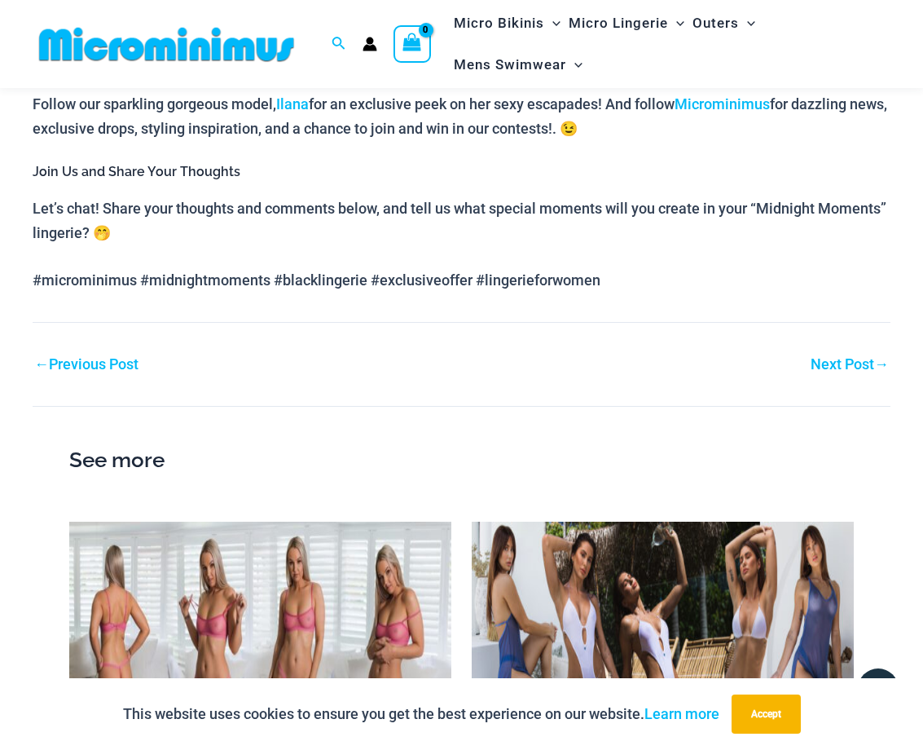
click at [851, 376] on div "Next Post →" at bounding box center [677, 364] width 430 height 24
click at [856, 371] on link "Next Post →" at bounding box center [850, 364] width 78 height 15
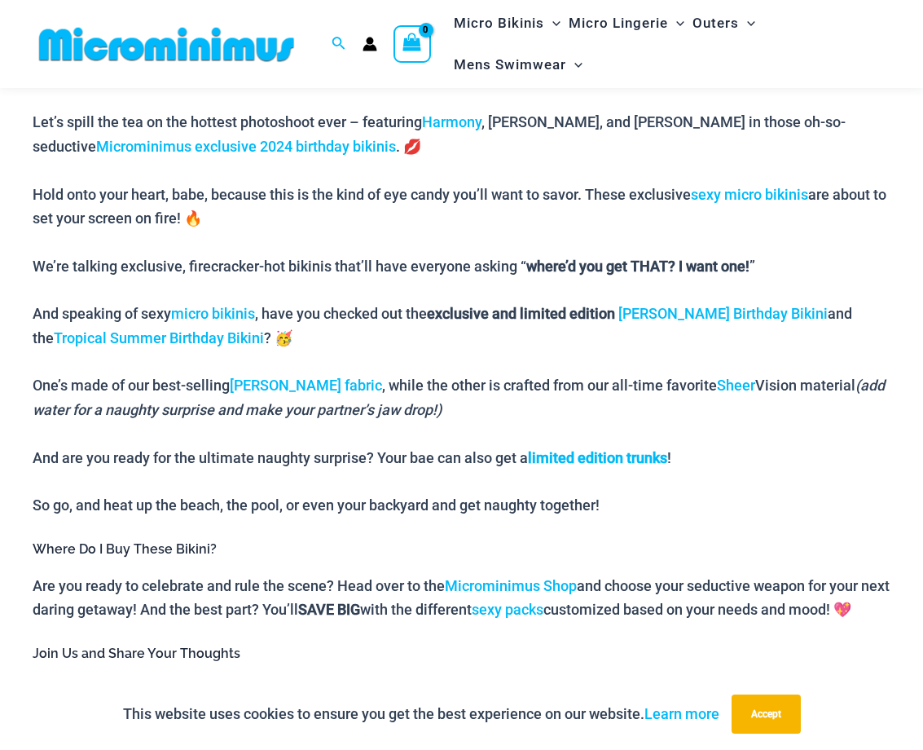
scroll to position [1480, 0]
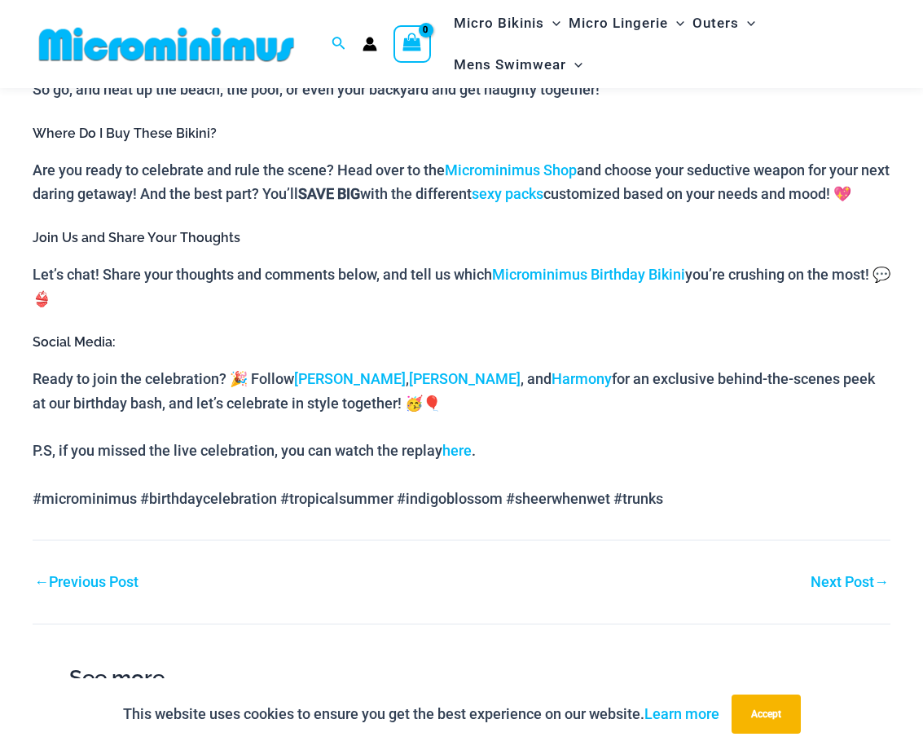
click at [842, 589] on link "Next Post →" at bounding box center [850, 582] width 78 height 15
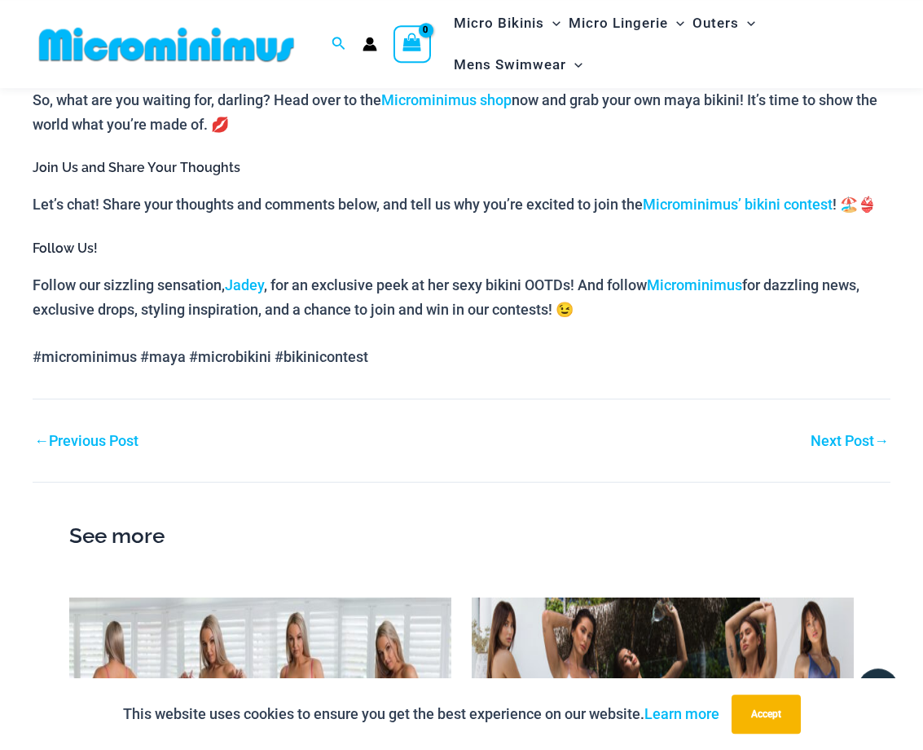
scroll to position [1564, 0]
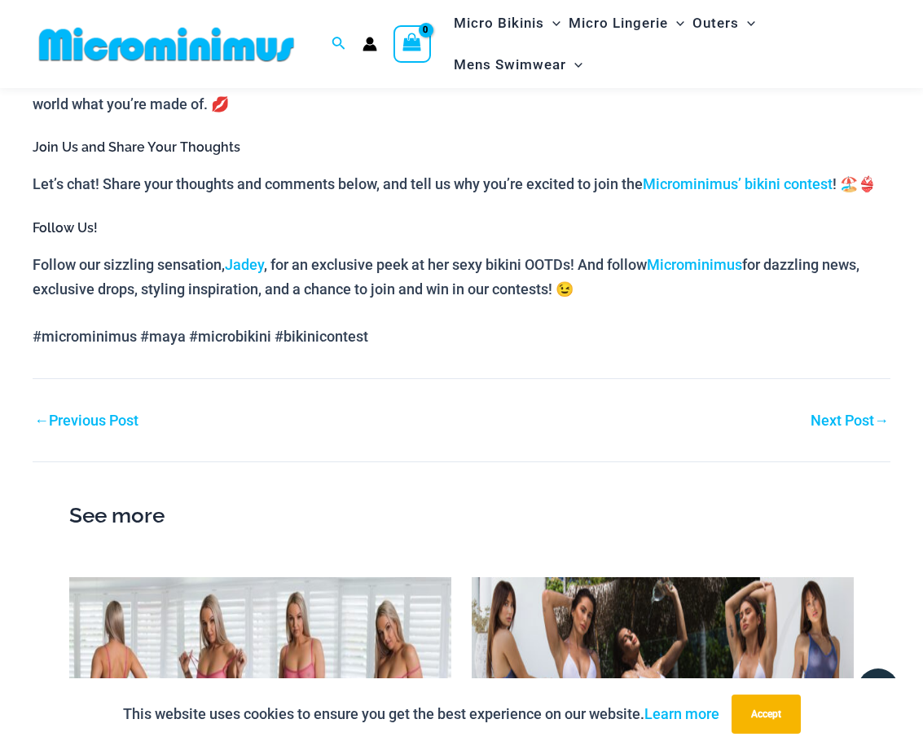
click at [834, 420] on link "Next Post →" at bounding box center [850, 420] width 78 height 15
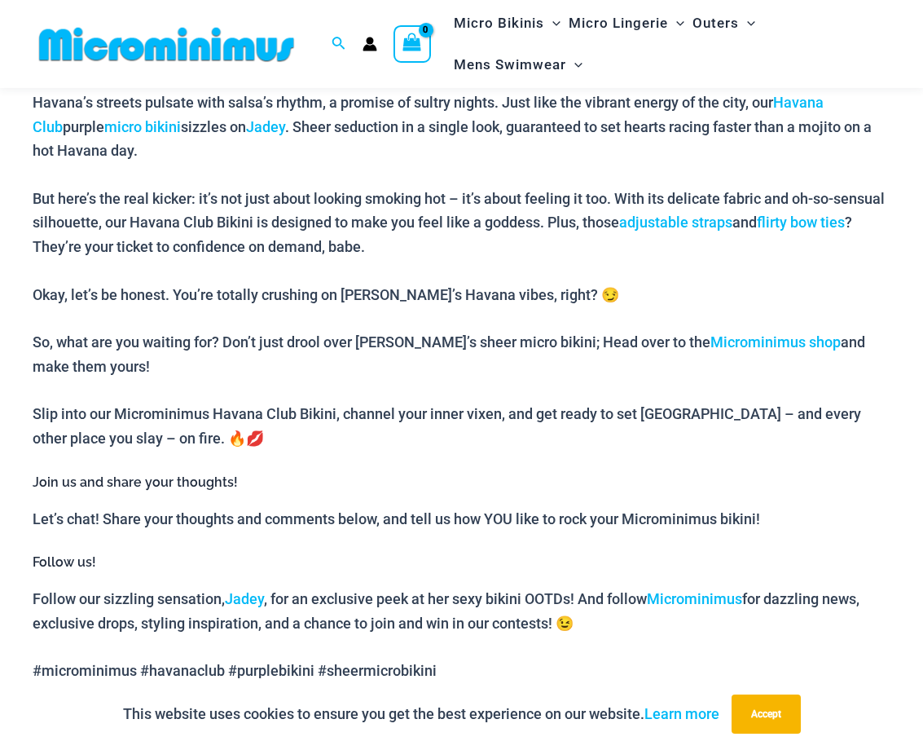
scroll to position [1480, 0]
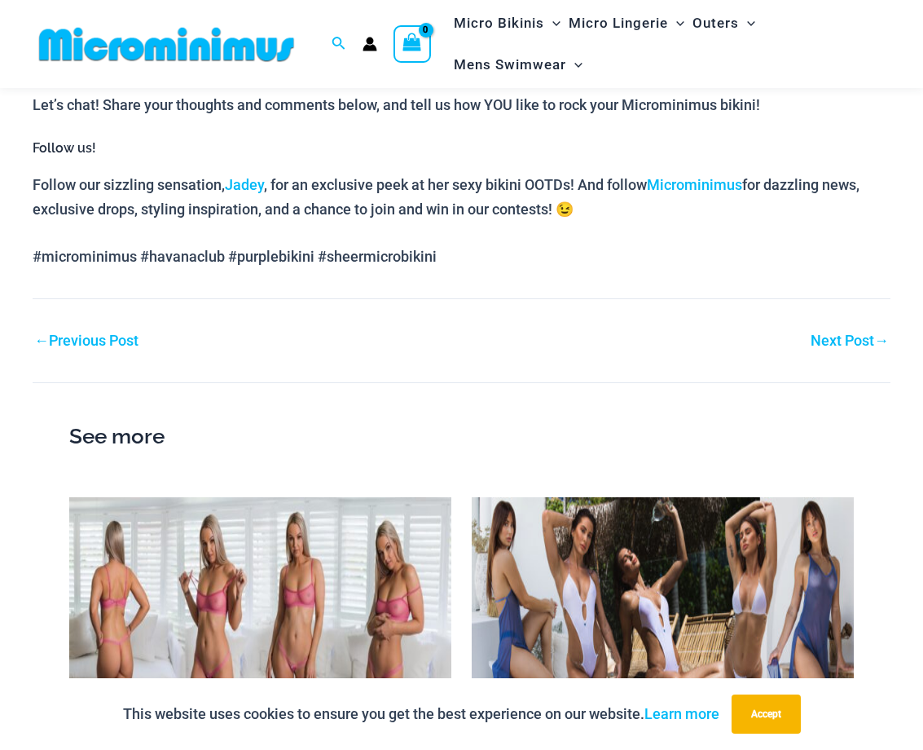
click at [835, 342] on link "Next Post →" at bounding box center [850, 340] width 78 height 15
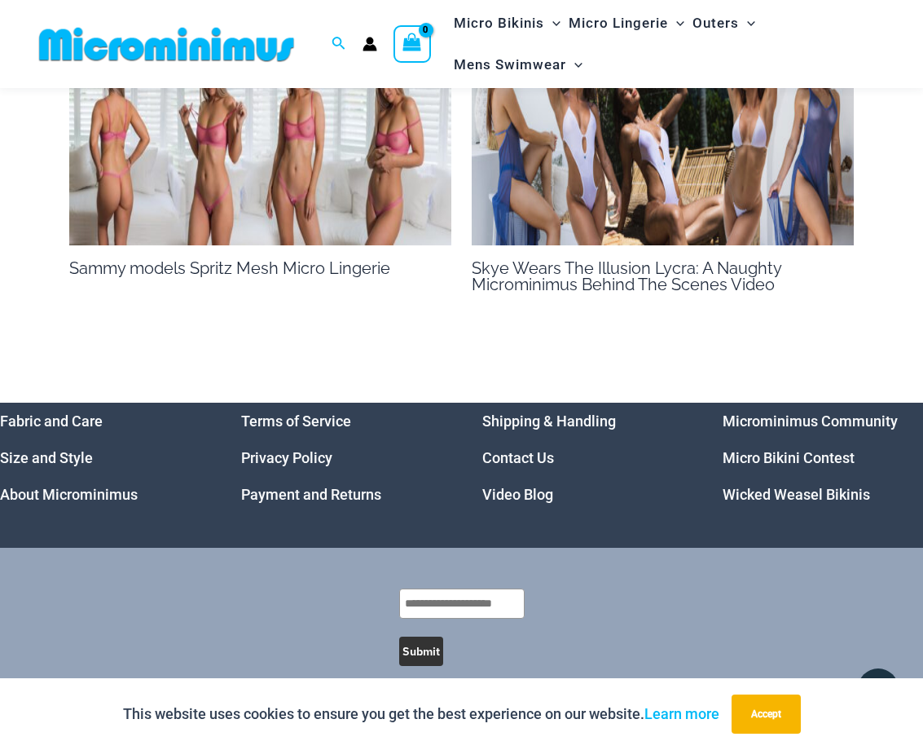
scroll to position [1692, 0]
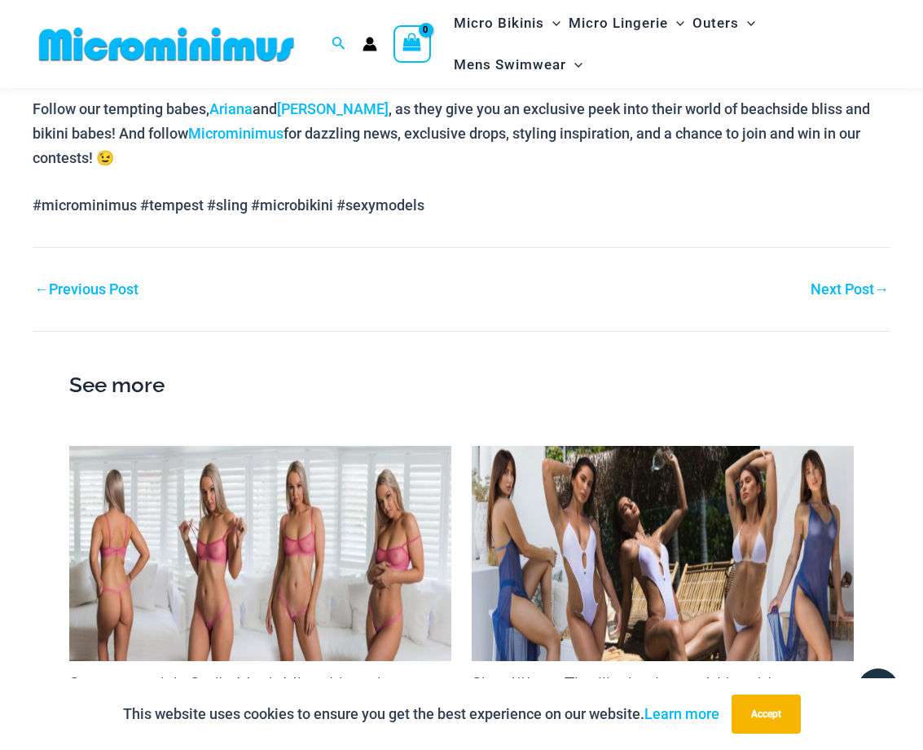
click at [842, 282] on link "Next Post →" at bounding box center [850, 289] width 78 height 15
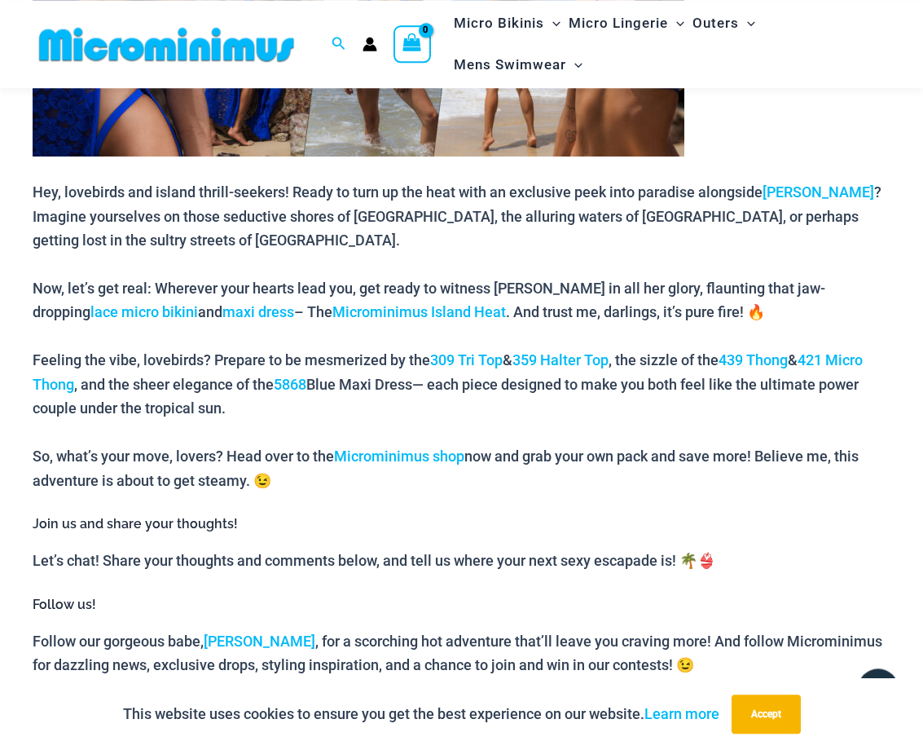
scroll to position [1152, 0]
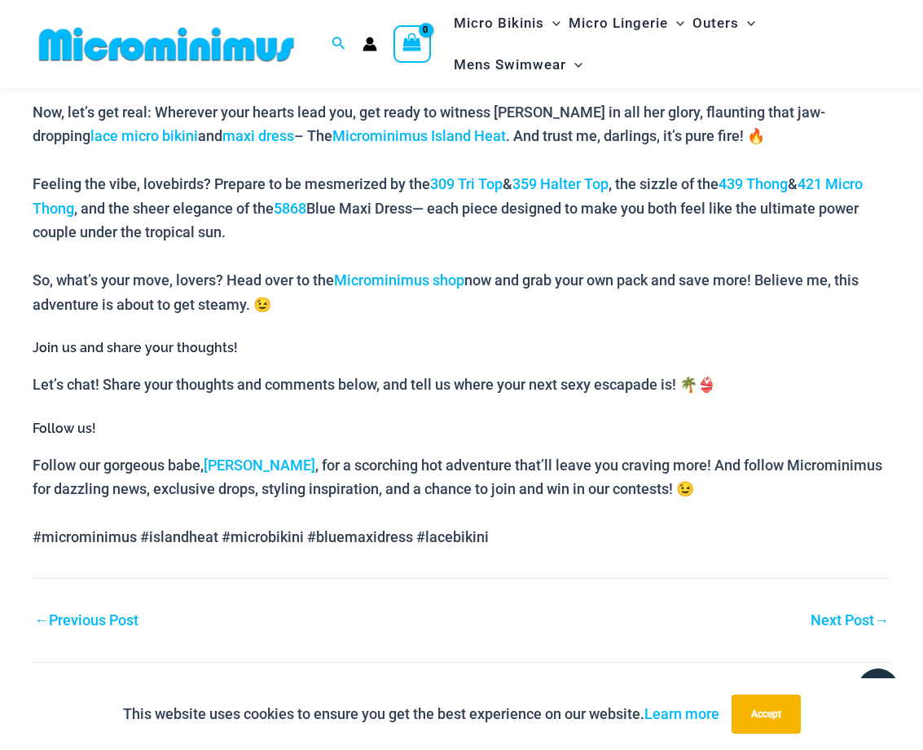
click at [831, 619] on link "Next Post →" at bounding box center [850, 620] width 78 height 15
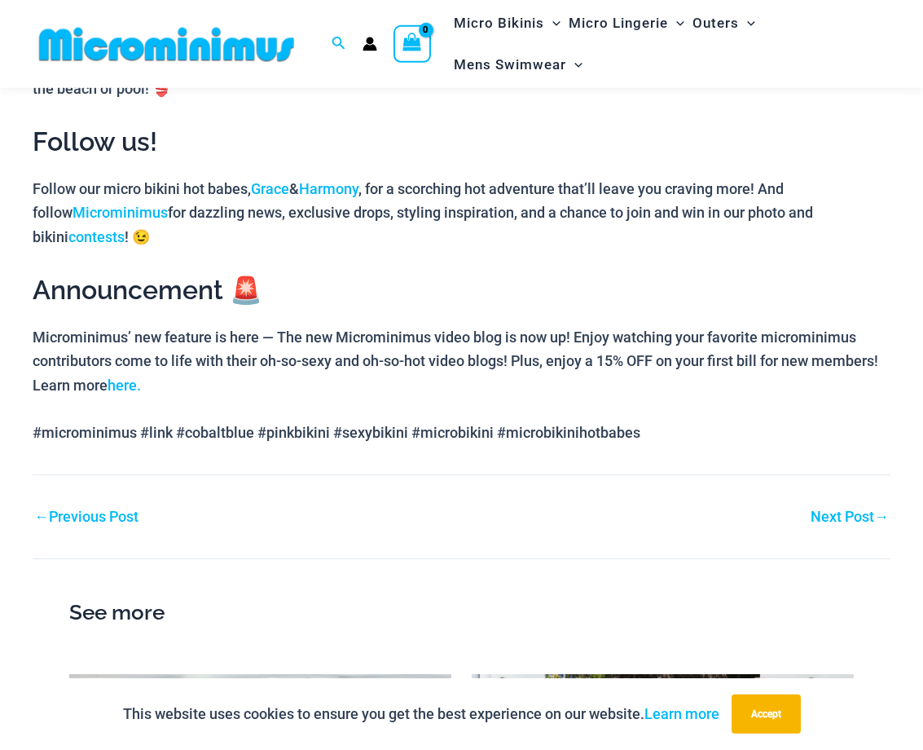
scroll to position [1646, 0]
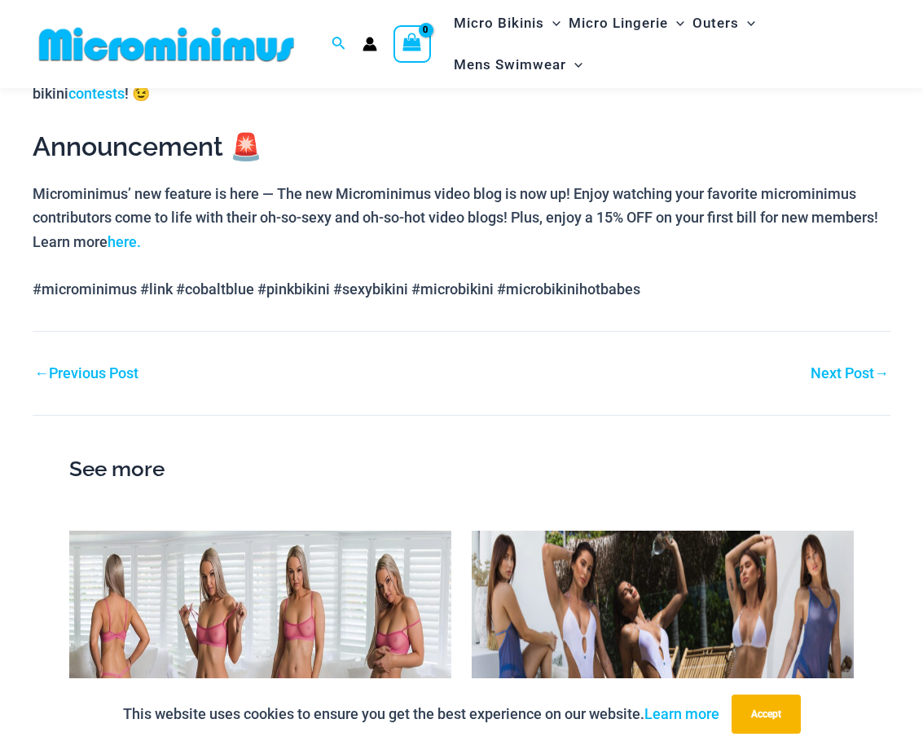
click at [837, 380] on link "Next Post →" at bounding box center [850, 373] width 78 height 15
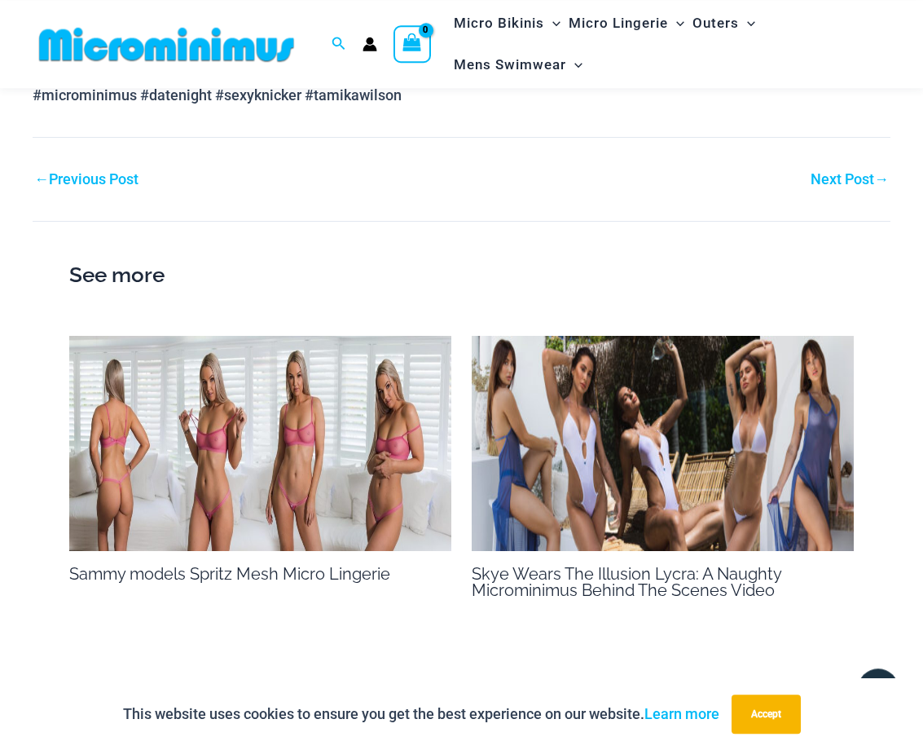
scroll to position [1366, 0]
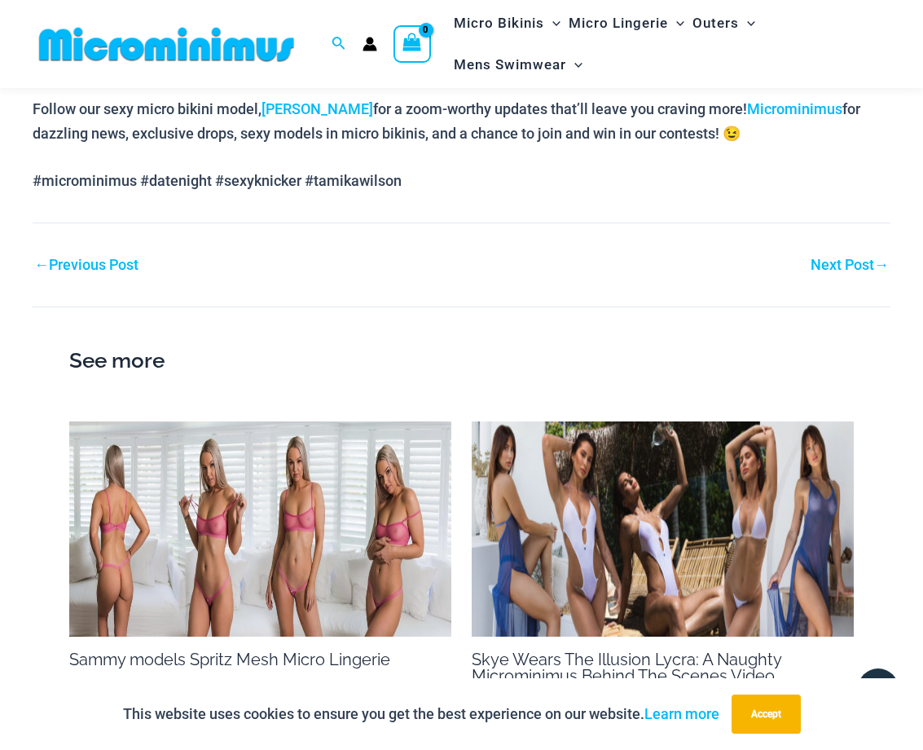
click at [843, 258] on link "Next Post →" at bounding box center [850, 265] width 78 height 15
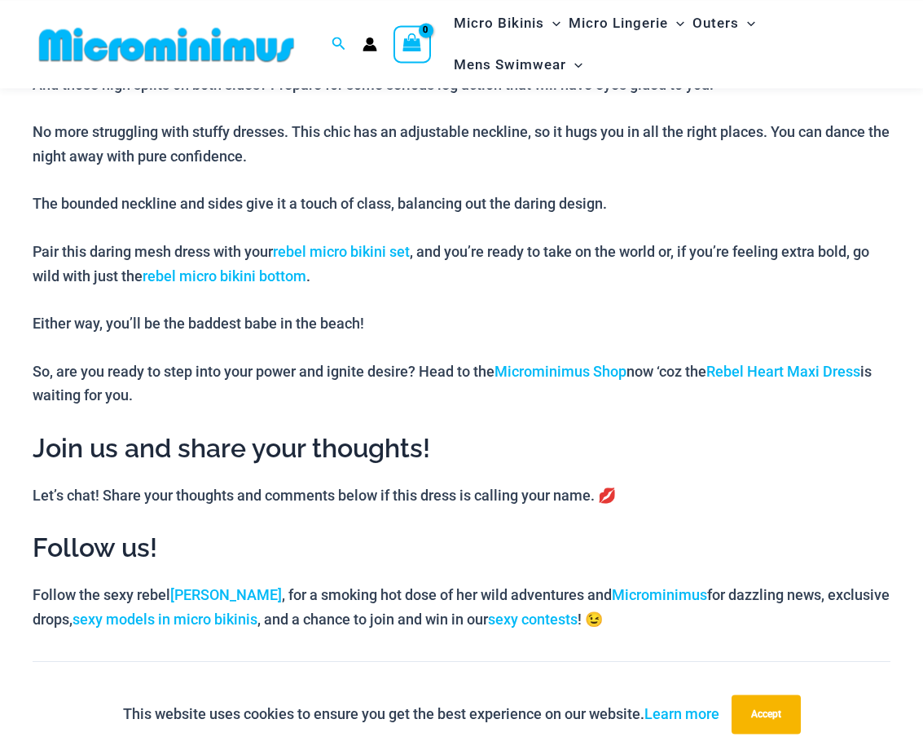
scroll to position [1480, 0]
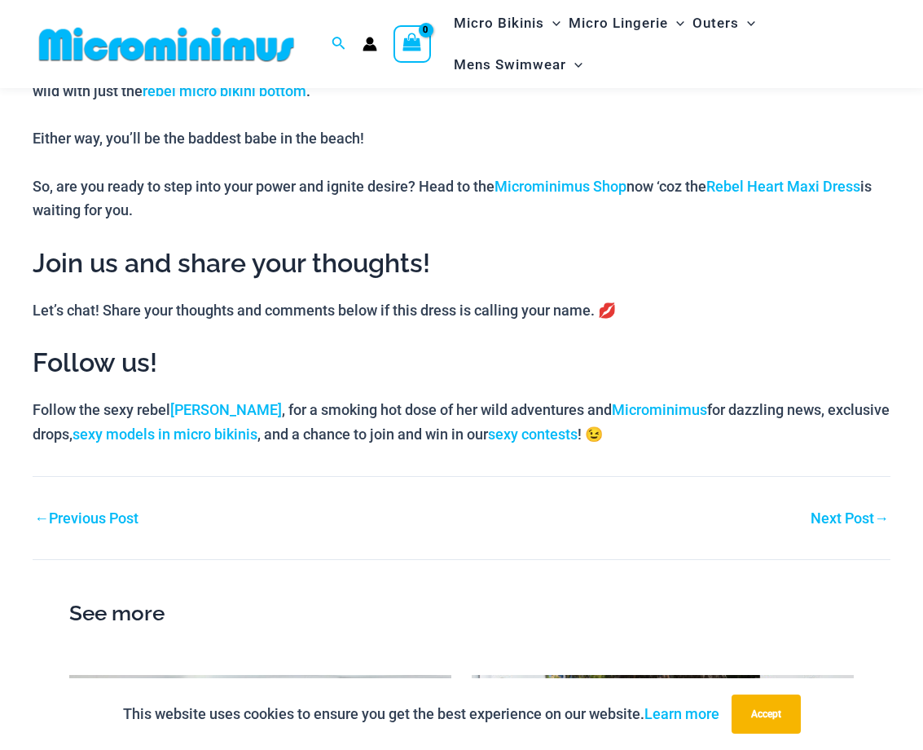
click at [824, 511] on link "Next Post →" at bounding box center [850, 518] width 78 height 15
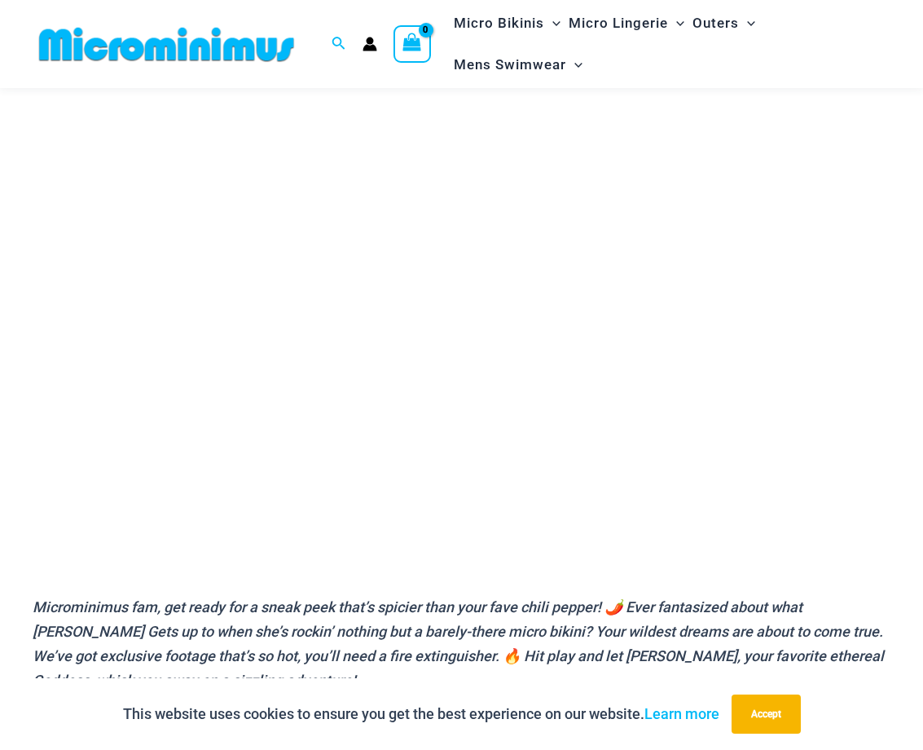
scroll to position [152, 0]
